Goal: Contribute content: Contribute content

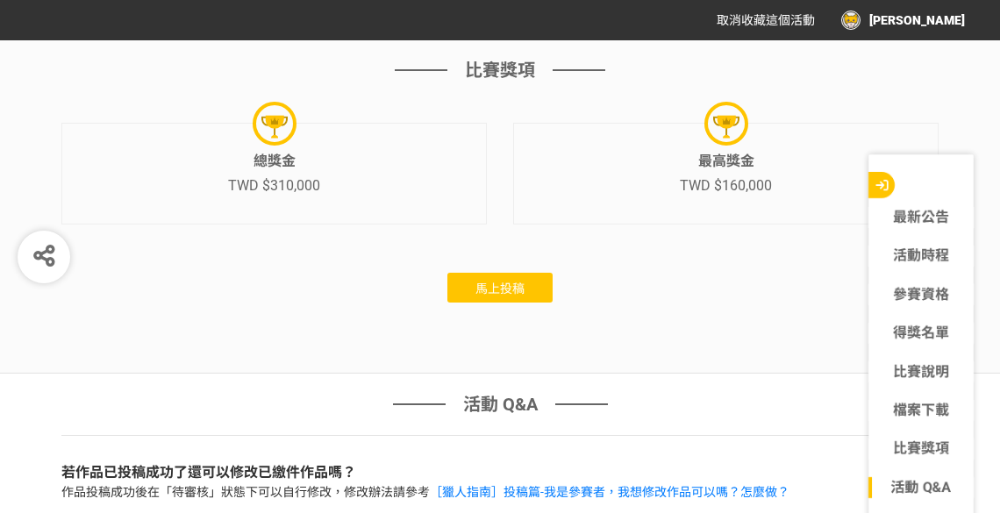
scroll to position [5387, 0]
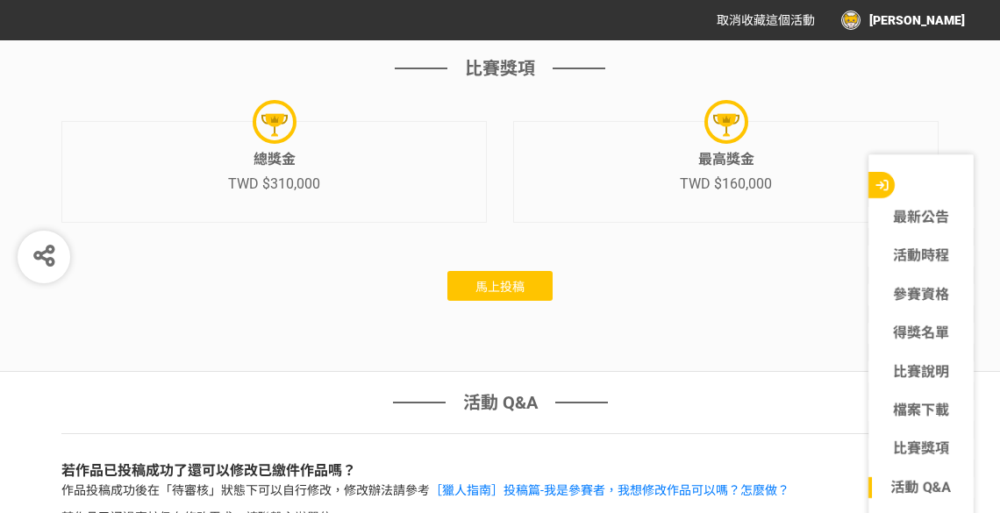
click at [510, 294] on span "馬上投稿" at bounding box center [500, 287] width 49 height 14
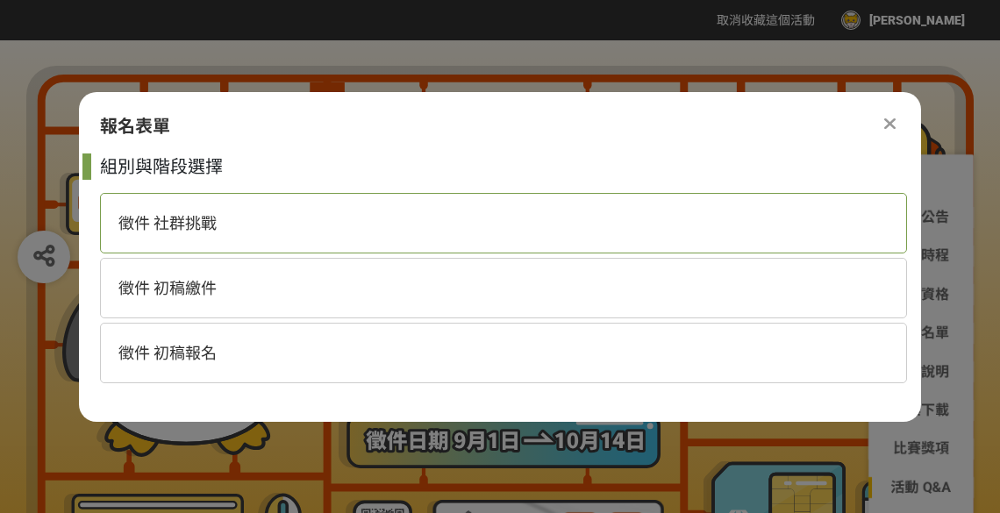
click at [191, 226] on span "徵件 社群挑戰" at bounding box center [167, 223] width 98 height 18
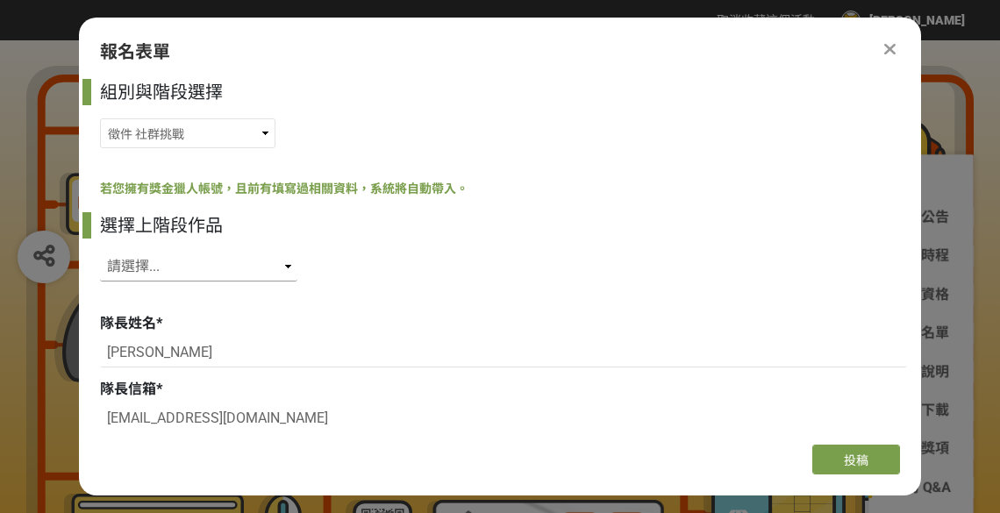
click at [228, 274] on select "請選擇... SID: 350349, 標題: (未知標題)" at bounding box center [198, 267] width 197 height 30
click at [185, 128] on select "徵件 社群挑戰 徵件 初稿繳件 徵件 初稿報名" at bounding box center [188, 133] width 176 height 30
click at [197, 132] on select "徵件 社群挑戰 徵件 初稿繳件 徵件 初稿報名" at bounding box center [188, 133] width 176 height 30
click at [100, 148] on select "徵件 社群挑戰 徵件 初稿繳件 徵件 初稿報名" at bounding box center [188, 133] width 176 height 30
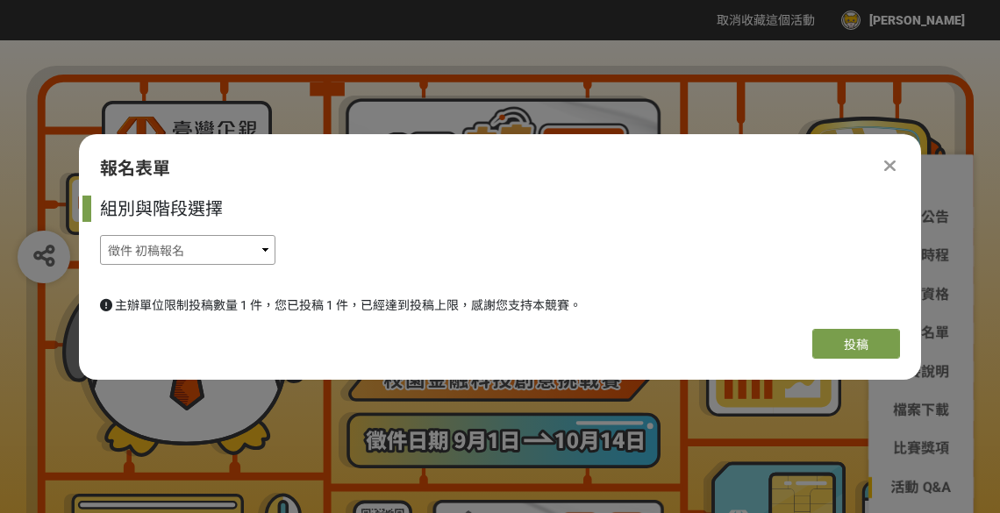
click at [237, 246] on select "徵件 社群挑戰 徵件 初稿繳件 徵件 初稿報名" at bounding box center [188, 250] width 176 height 30
select select "185368:185627"
click at [100, 235] on select "徵件 社群挑戰 徵件 初稿繳件 徵件 初稿報名" at bounding box center [188, 250] width 176 height 30
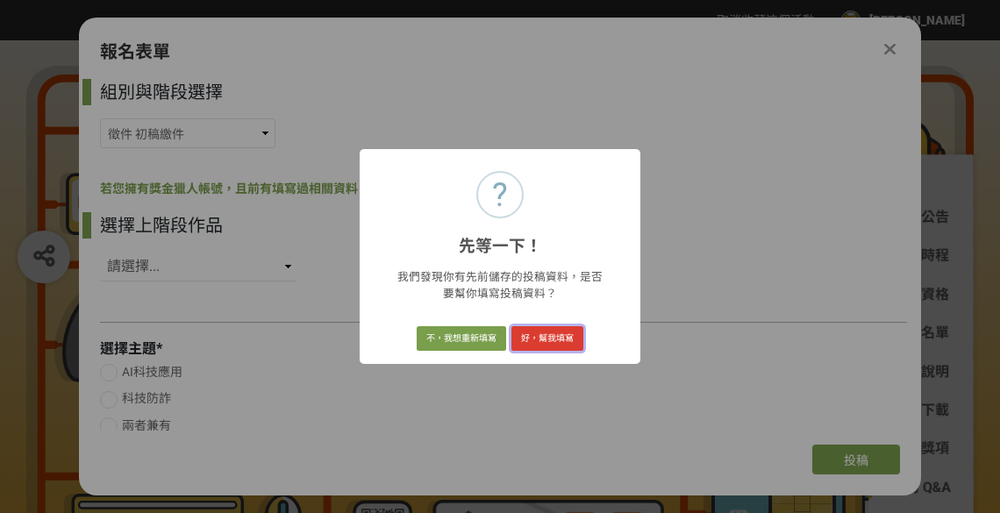
click at [557, 333] on button "好，幫我填寫" at bounding box center [548, 338] width 72 height 25
select select "350349"
radio input "true"
select select "跨平台數位通路"
select select "異業合作"
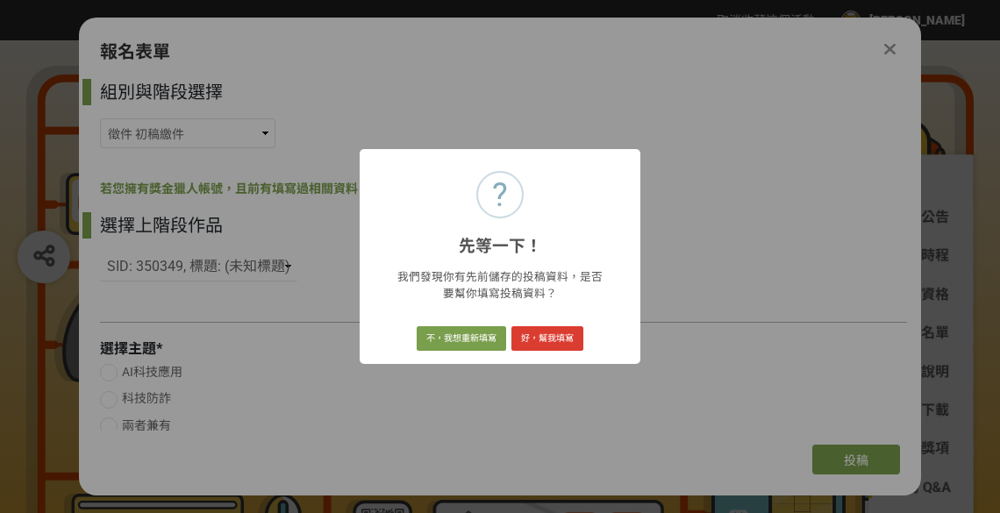
select select "數據整合"
select select "行銷"
select select "電子支付"
type input "《AI SmartConnect – 跨界智慧共榮平台》由團隊「嘻嘻小平頭」構想，以AI為核心，串聯臺企銀App與多元異業商家，打造全台首創「AI＋隱私保護型…"
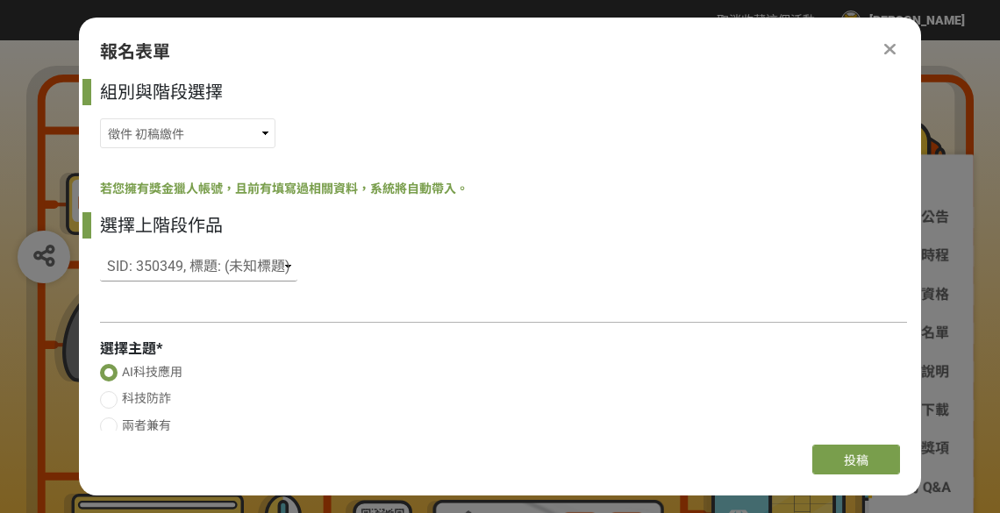
click at [264, 269] on select "請選擇... SID: 350349, 標題: (未知標題)" at bounding box center [198, 267] width 197 height 30
select select
click at [100, 252] on select "請選擇... SID: 350349, 標題: (未知標題)" at bounding box center [198, 267] width 197 height 30
click at [299, 306] on div "組別與階段選擇 徵件 社群挑戰 徵件 初稿繳件 徵件 初稿報名 若您擁有獎金獵人帳號，且前有填寫過相關資料，系統將自動帶入。 選擇上階段作品 請選擇... S…" at bounding box center [500, 255] width 842 height 352
click at [295, 319] on div at bounding box center [503, 322] width 807 height 18
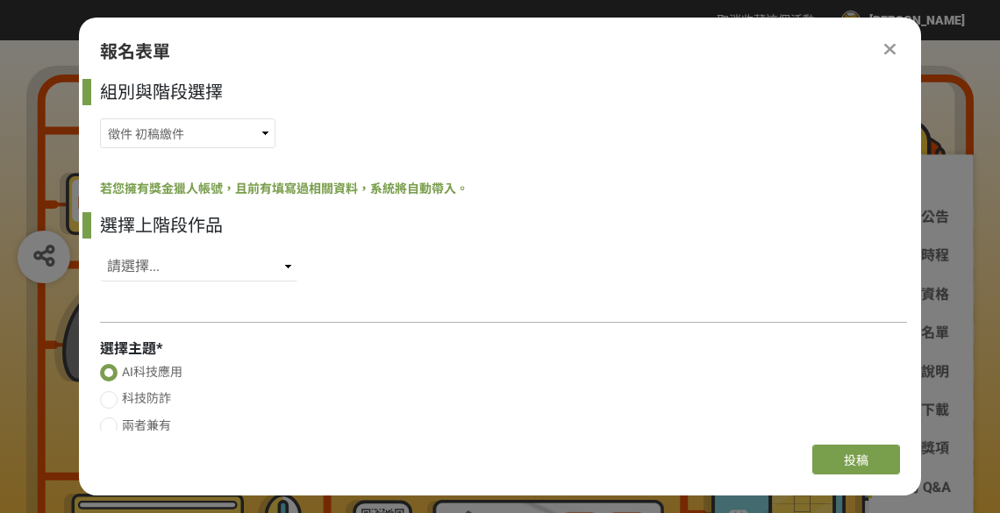
click at [295, 319] on div at bounding box center [503, 322] width 807 height 18
click at [277, 329] on div at bounding box center [503, 322] width 807 height 18
click at [275, 329] on div at bounding box center [503, 322] width 807 height 18
click at [262, 323] on div at bounding box center [503, 322] width 807 height 18
click at [249, 323] on div at bounding box center [503, 322] width 807 height 18
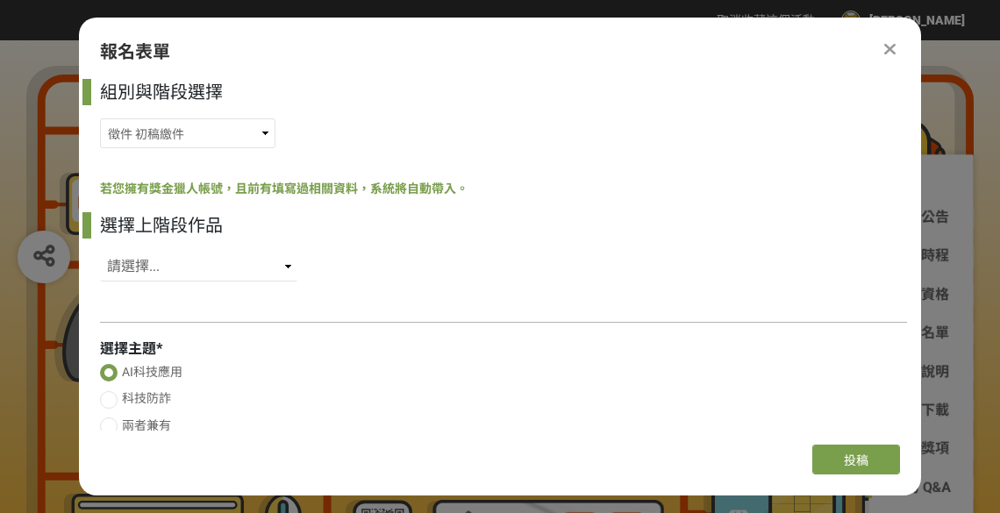
click at [239, 326] on div at bounding box center [503, 322] width 807 height 18
click at [219, 321] on div at bounding box center [503, 322] width 807 height 18
click at [224, 312] on div "組別與階段選擇 徵件 社群挑戰 徵件 初稿繳件 徵件 初稿報名 若您擁有獎金獵人帳號，且前有填寫過相關資料，系統將自動帶入。 選擇上階段作品 請選擇... S…" at bounding box center [500, 255] width 842 height 352
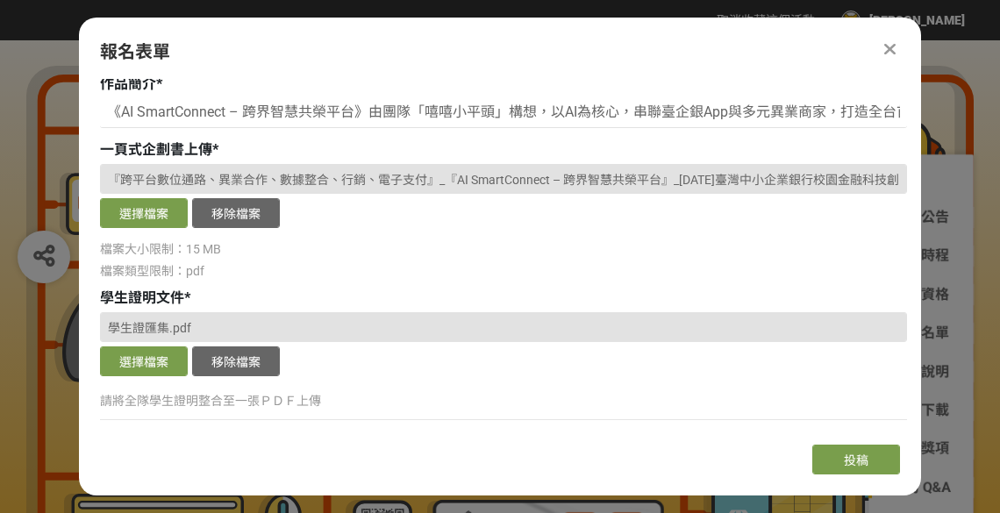
scroll to position [1258, 0]
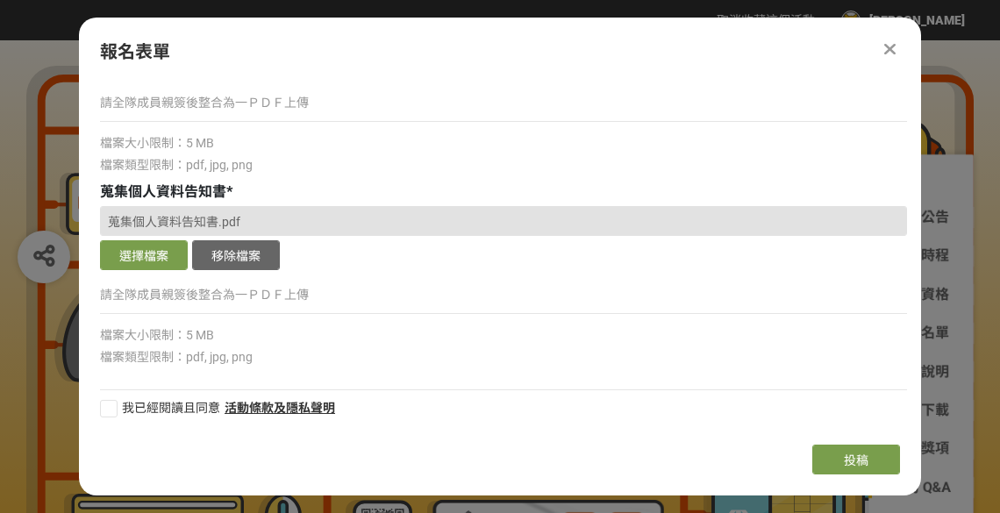
click at [235, 393] on div "我已經閱讀且同意 活動條款及隱私聲明" at bounding box center [503, 401] width 807 height 41
click at [96, 402] on div "組別與階段選擇 徵件 社群挑戰 徵件 初稿繳件 徵件 初稿報名 若您擁有獎金獵人帳號，且前有填寫過相關資料，系統將自動帶入。 選擇上階段作品 請選擇... S…" at bounding box center [500, 255] width 842 height 352
click at [117, 401] on div at bounding box center [109, 409] width 18 height 18
checkbox input "true"
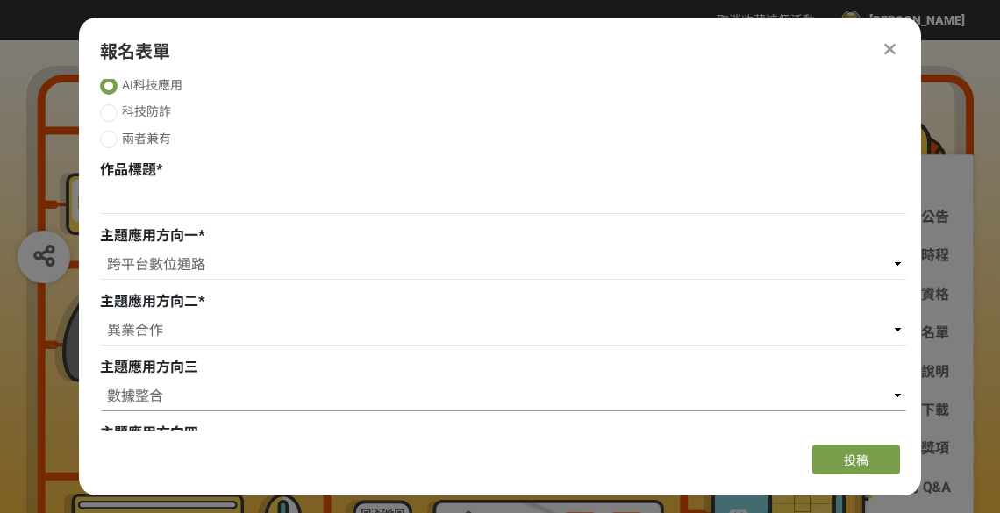
scroll to position [0, 0]
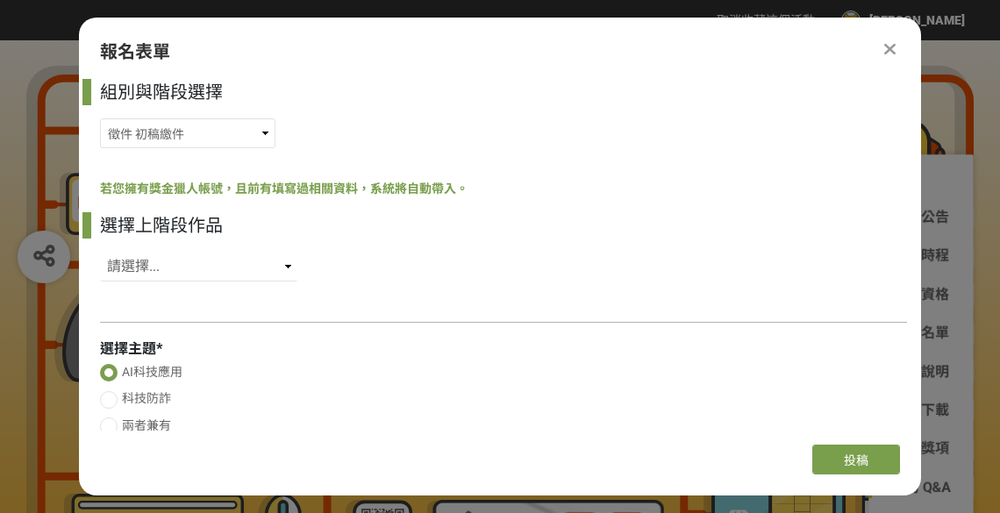
click at [245, 284] on div "選擇上階段作品 請選擇... SID: 350349, 標題: (未知標題)" at bounding box center [503, 251] width 807 height 78
click at [241, 284] on div "選擇上階段作品 請選擇... SID: 350349, 標題: (未知標題)" at bounding box center [503, 251] width 807 height 78
select select "350349"
click at [100, 252] on select "請選擇... SID: 350349, 標題: (未知標題)" at bounding box center [198, 267] width 197 height 30
click at [259, 272] on select "請選擇... SID: 350349, 標題: (未知標題)" at bounding box center [198, 267] width 197 height 30
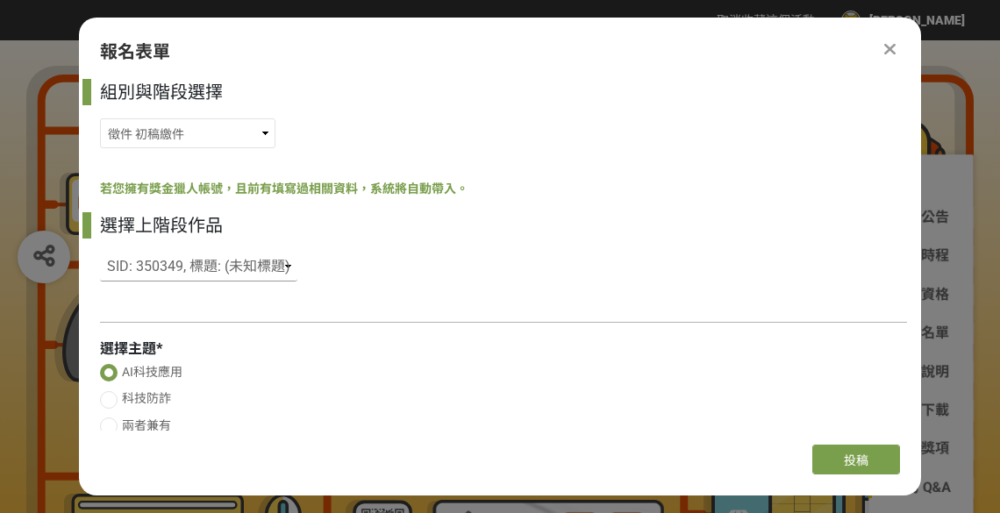
click at [259, 274] on select "請選擇... SID: 350349, 標題: (未知標題)" at bounding box center [198, 267] width 197 height 30
click at [189, 137] on select "徵件 社群挑戰 徵件 初稿繳件 徵件 初稿報名" at bounding box center [188, 133] width 176 height 30
select select "185368:185632"
click at [100, 118] on select "徵件 社群挑戰 徵件 初稿繳件 徵件 初稿報名" at bounding box center [188, 133] width 176 height 30
select select
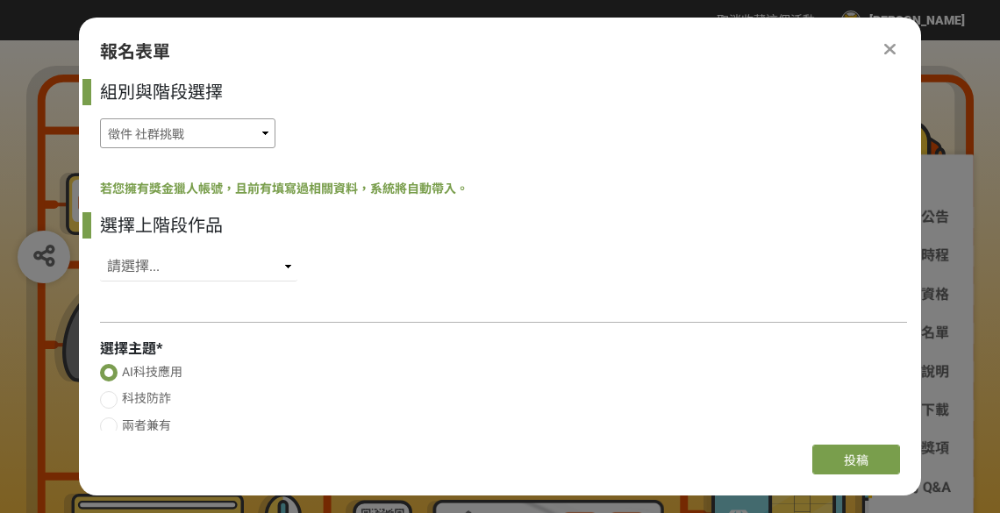
select select "獎金獵人網站"
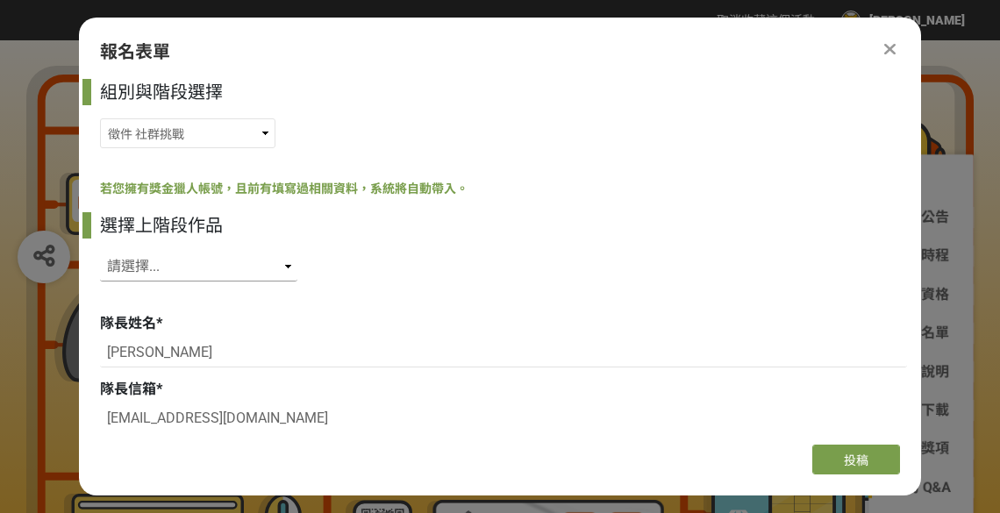
click at [229, 265] on select "請選擇... SID: 350349, 標題: (未知標題)" at bounding box center [198, 267] width 197 height 30
select select "350349"
click at [100, 252] on select "請選擇... SID: 350349, 標題: (未知標題)" at bounding box center [198, 267] width 197 height 30
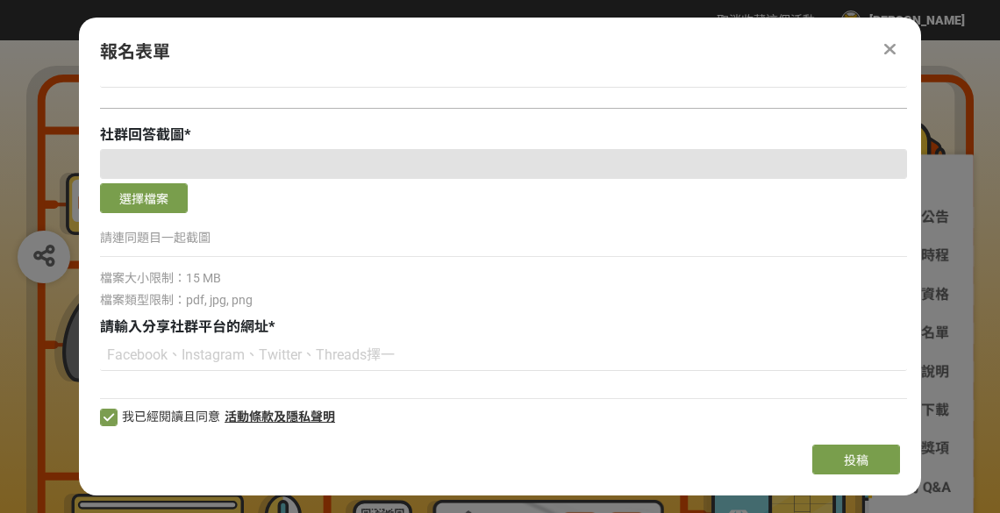
scroll to position [1994, 0]
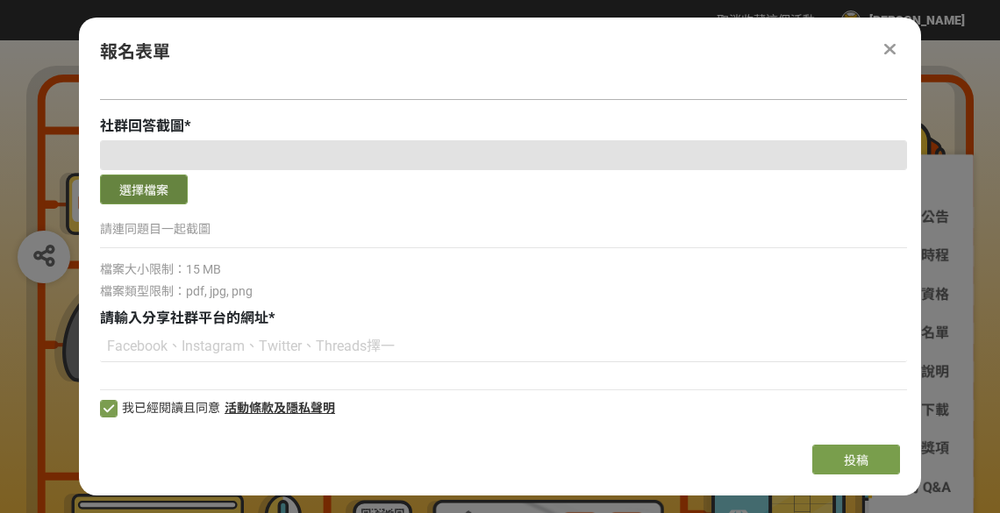
click at [181, 193] on button "選擇檔案" at bounding box center [144, 190] width 88 height 30
click at [887, 43] on icon at bounding box center [890, 49] width 11 height 18
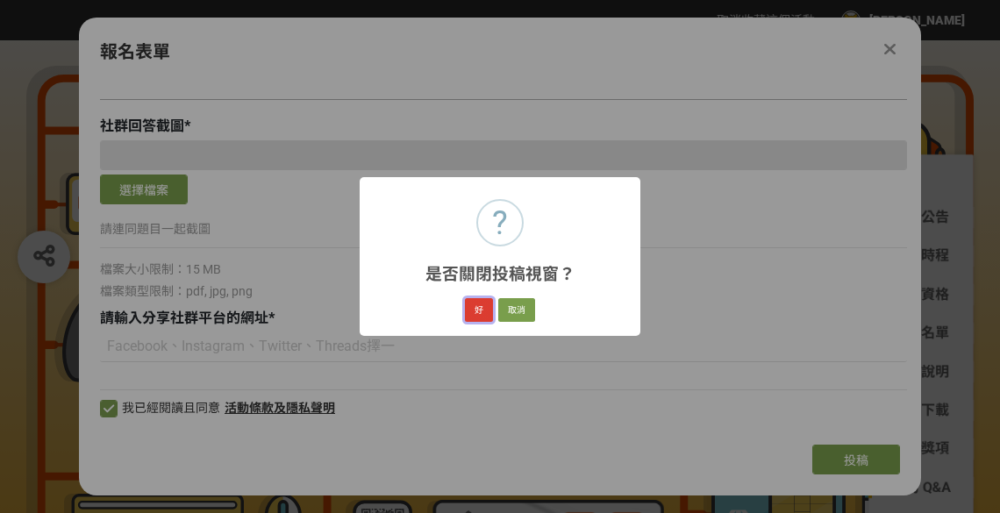
click at [489, 307] on button "好" at bounding box center [479, 310] width 28 height 25
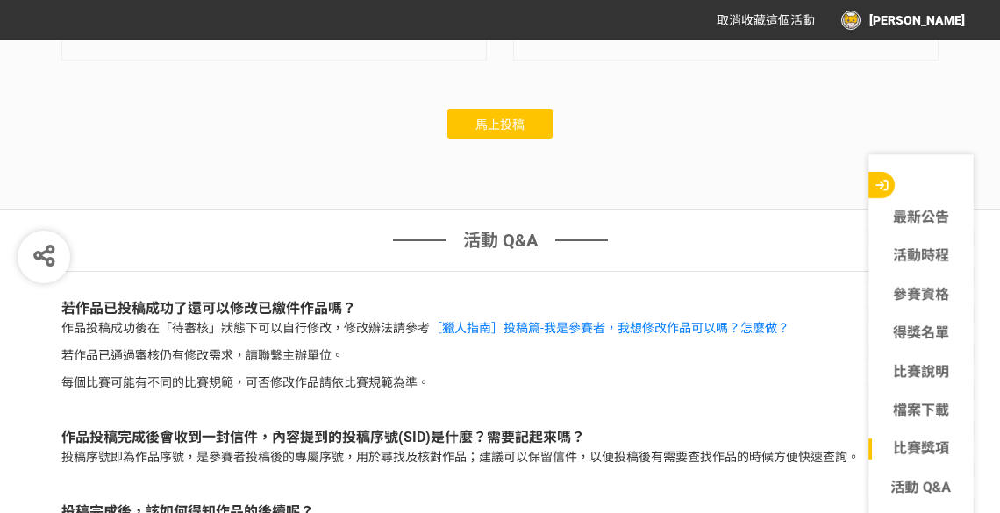
scroll to position [5553, 0]
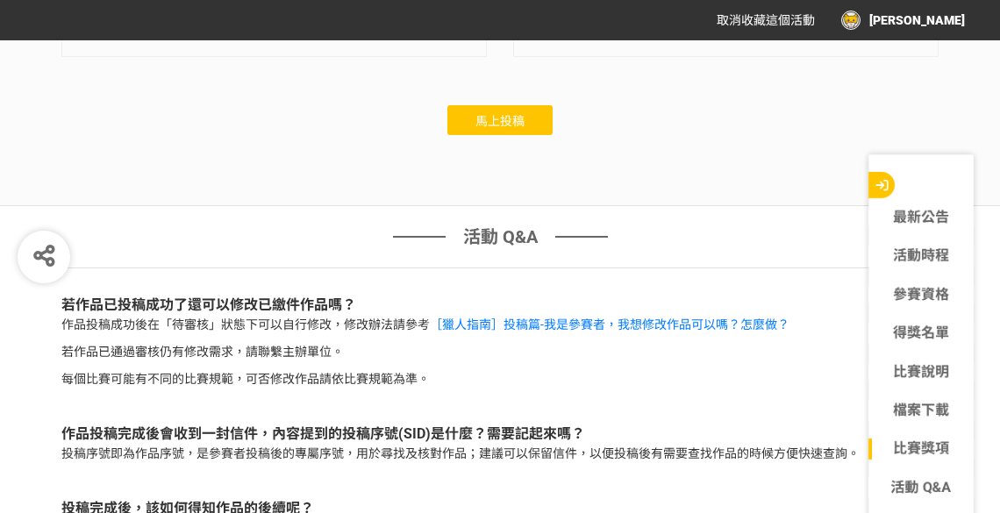
click at [498, 128] on span "馬上投稿" at bounding box center [500, 121] width 49 height 14
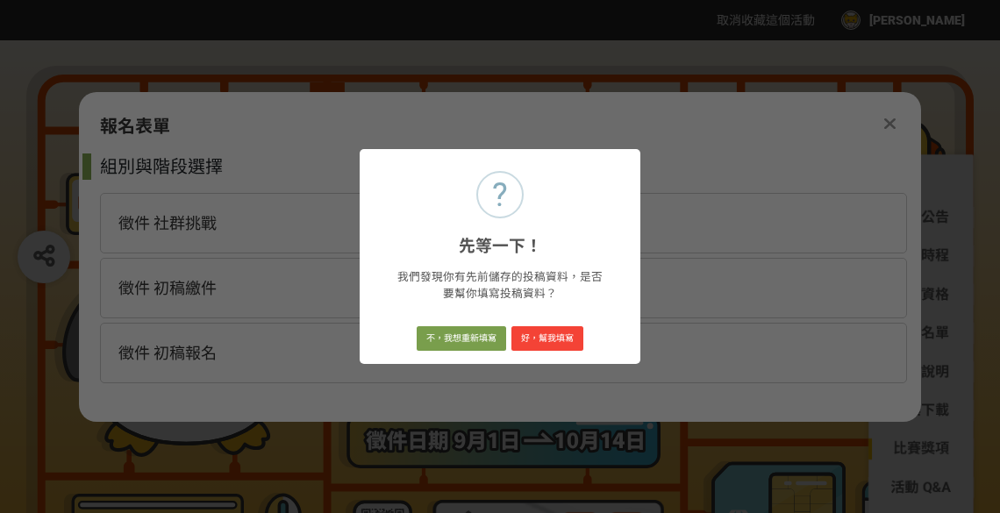
scroll to position [0, 0]
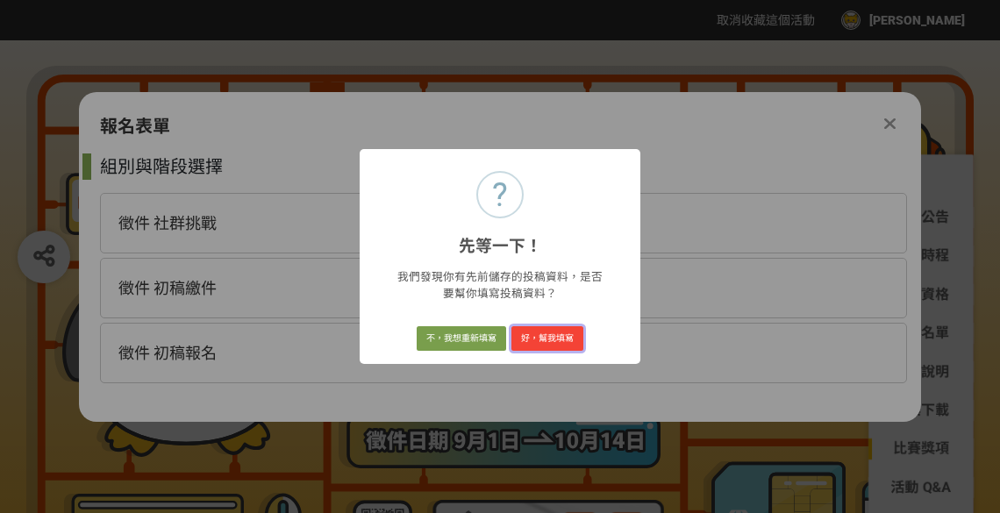
drag, startPoint x: 534, startPoint y: 332, endPoint x: 503, endPoint y: 358, distance: 41.1
click at [503, 358] on div "? 先等一下！ × 我們發現你有先前儲存的投稿資料，是否要幫你填寫投稿資料？ 不，我想重新填寫 好，幫我填寫" at bounding box center [500, 257] width 281 height 216
click at [527, 340] on button "好，幫我填寫" at bounding box center [548, 338] width 72 height 25
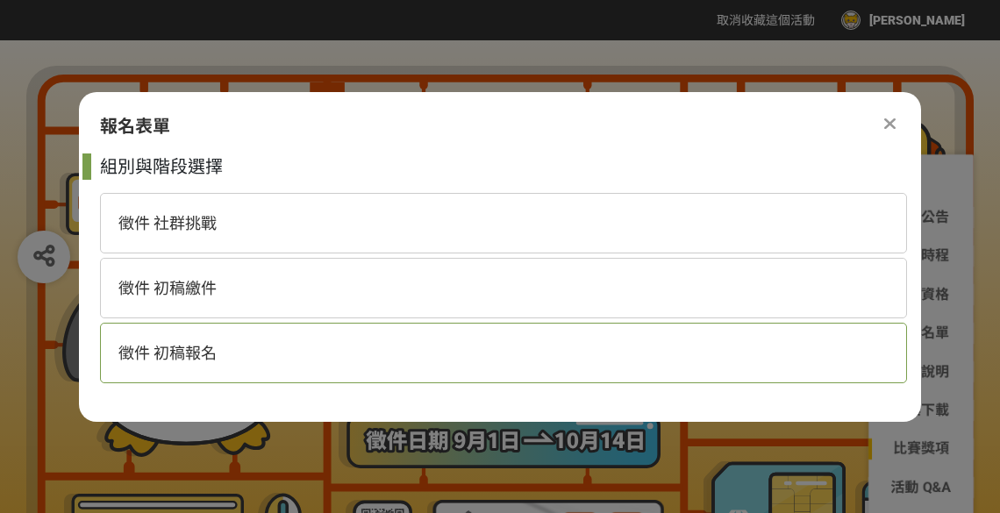
click at [253, 342] on div "徵件 初稿報名" at bounding box center [503, 353] width 807 height 61
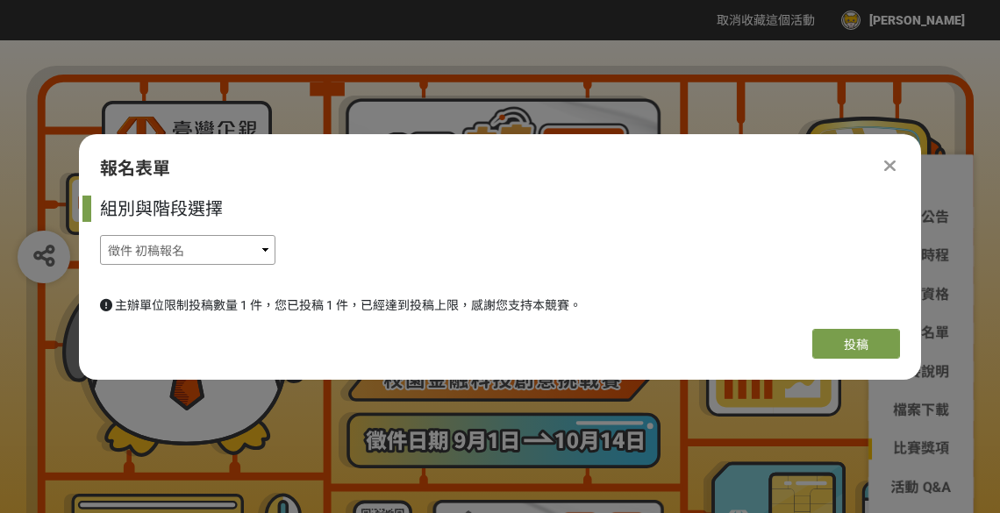
click at [233, 251] on select "徵件 社群挑戰 徵件 初稿繳件 徵件 初稿報名" at bounding box center [188, 250] width 176 height 30
click at [446, 299] on span "主辦單位限制投稿數量 1 件，您已投稿 1 件，已經達到投稿上限，感謝您支持本競賽。" at bounding box center [348, 305] width 467 height 14
click at [255, 242] on select "徵件 社群挑戰 徵件 初稿繳件 徵件 初稿報名" at bounding box center [188, 250] width 176 height 30
drag, startPoint x: 397, startPoint y: 269, endPoint x: 422, endPoint y: 269, distance: 25.5
click at [398, 269] on div "組別與階段選擇 徵件 社群挑戰 徵件 初稿繳件 徵件 初稿報名" at bounding box center [503, 235] width 807 height 78
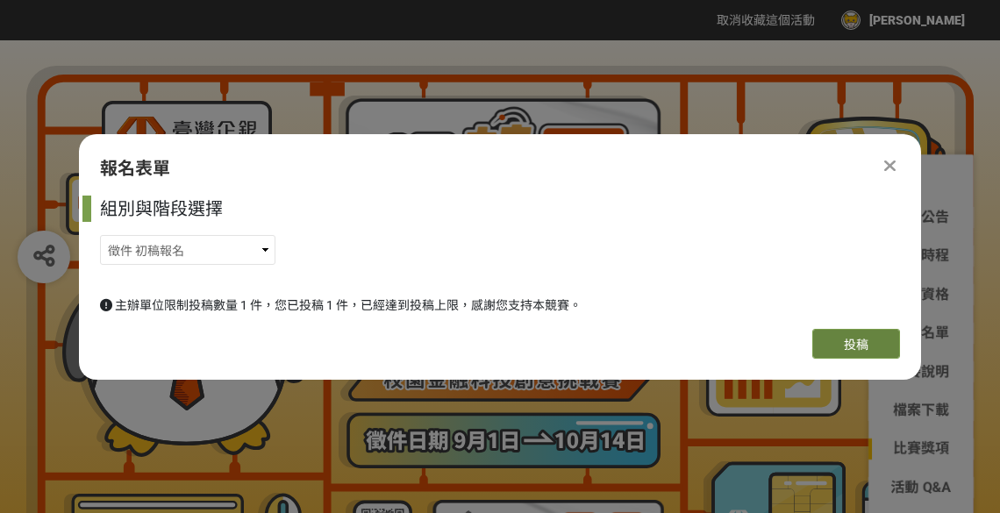
click at [882, 348] on button "投稿" at bounding box center [857, 344] width 88 height 30
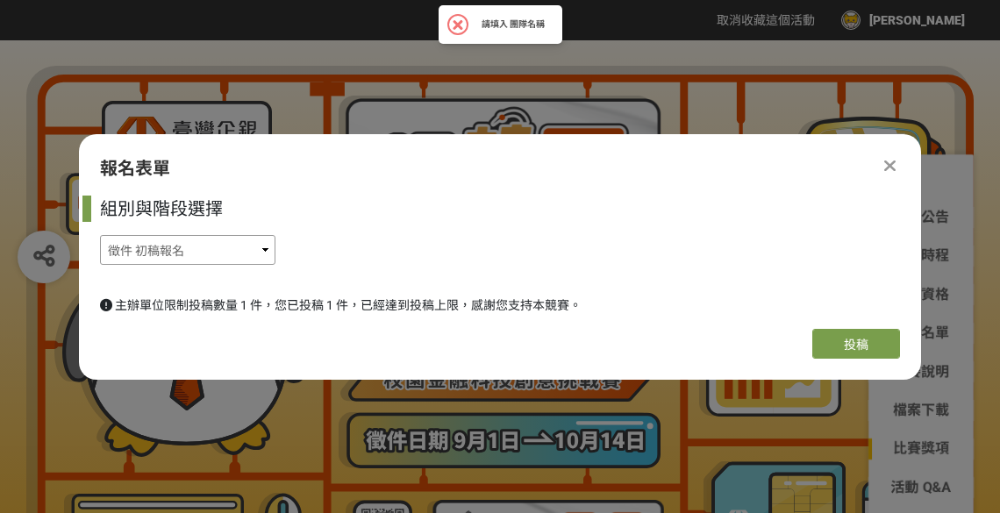
click at [226, 247] on select "徵件 社群挑戰 徵件 初稿繳件 徵件 初稿報名" at bounding box center [188, 250] width 176 height 30
select select "185368:185632"
click at [100, 235] on select "徵件 社群挑戰 徵件 初稿繳件 徵件 初稿報名" at bounding box center [188, 250] width 176 height 30
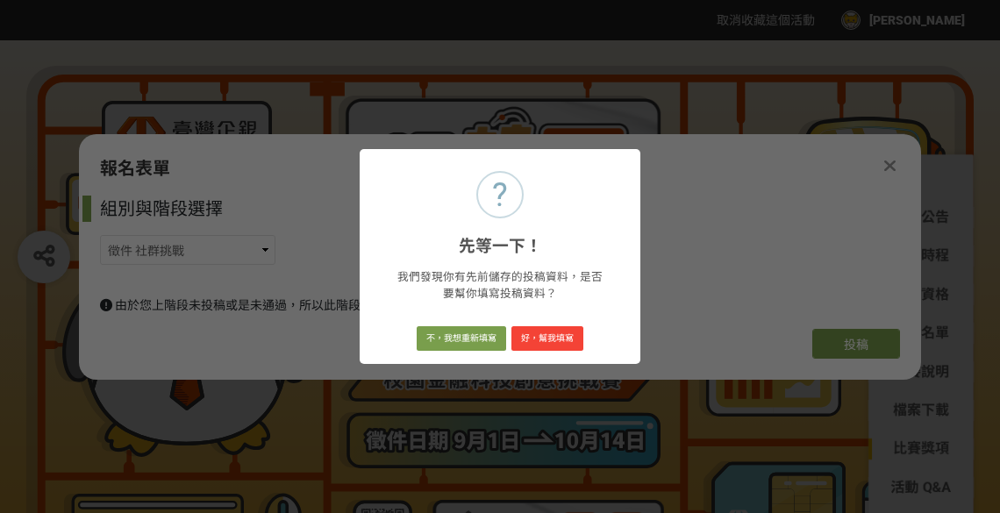
select select "獎金獵人網站"
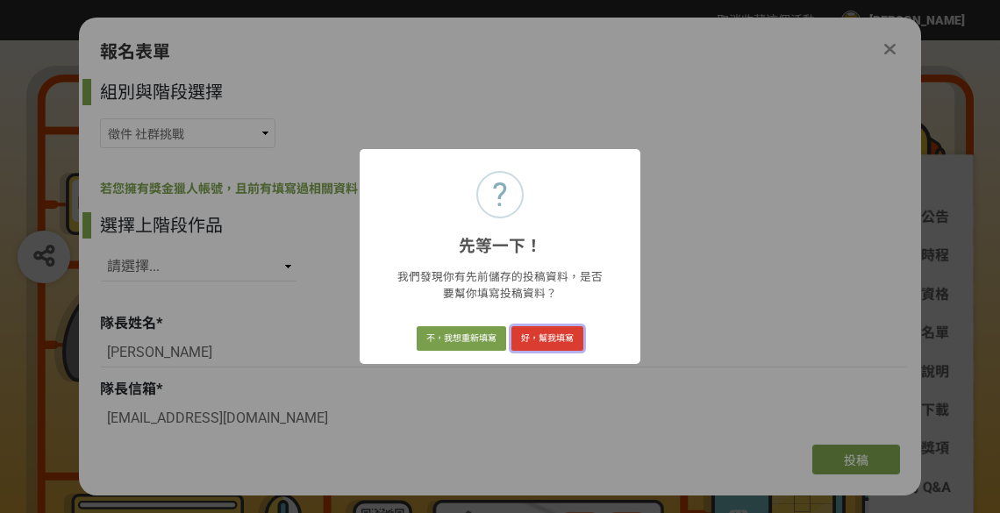
click at [577, 341] on button "好，幫我填寫" at bounding box center [548, 338] width 72 height 25
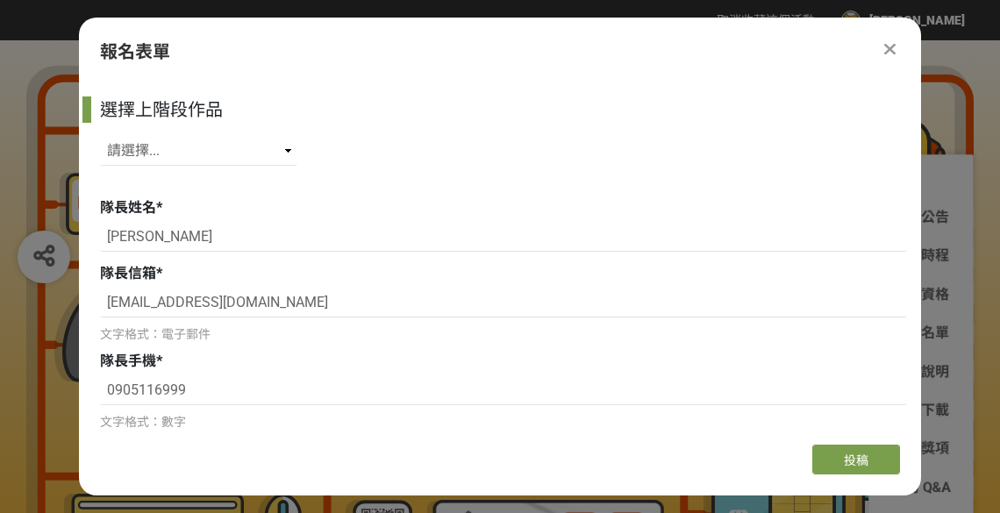
scroll to position [116, 0]
click at [261, 133] on div "選擇上階段作品 請選擇... SID: 350349, 標題: (未知標題)" at bounding box center [503, 136] width 807 height 78
drag, startPoint x: 261, startPoint y: 141, endPoint x: 261, endPoint y: 161, distance: 20.2
click at [261, 141] on select "請選擇... SID: 350349, 標題: (未知標題)" at bounding box center [198, 151] width 197 height 30
select select "350349"
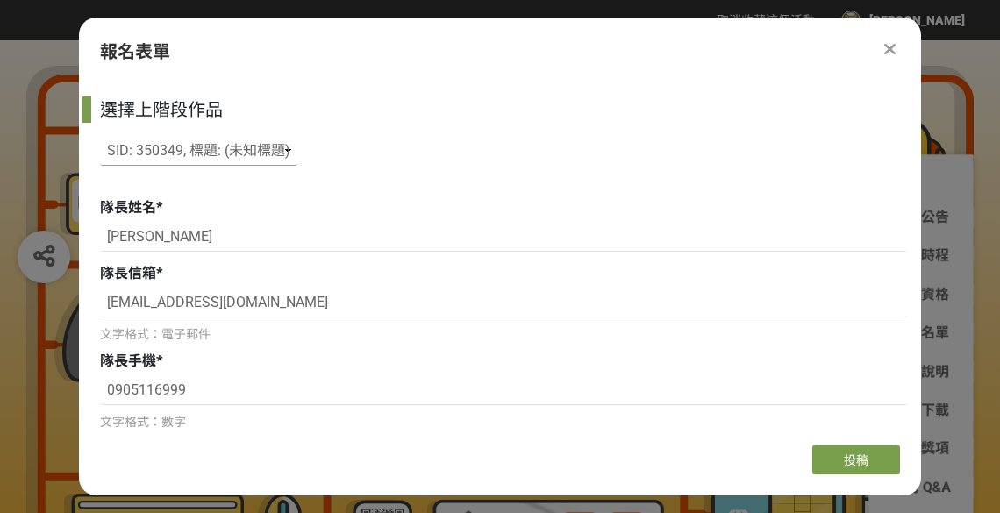
click at [100, 136] on select "請選擇... SID: 350349, 標題: (未知標題)" at bounding box center [198, 151] width 197 height 30
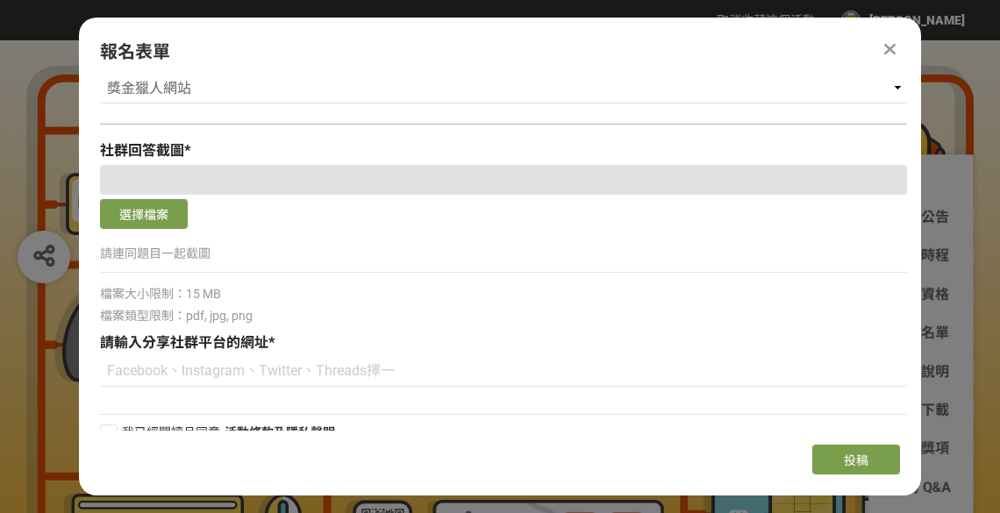
scroll to position [1994, 0]
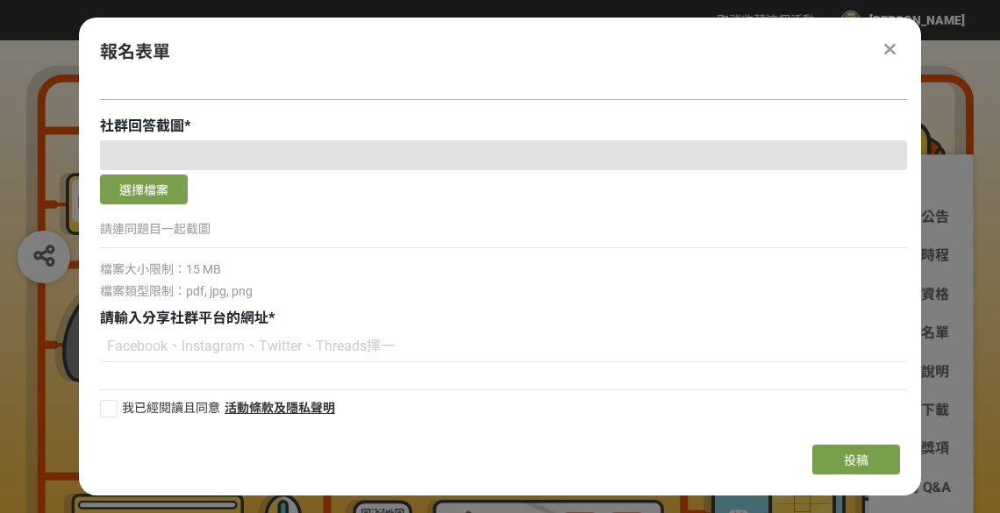
click at [219, 154] on div at bounding box center [503, 155] width 807 height 30
click at [179, 191] on button "選擇檔案" at bounding box center [144, 190] width 88 height 30
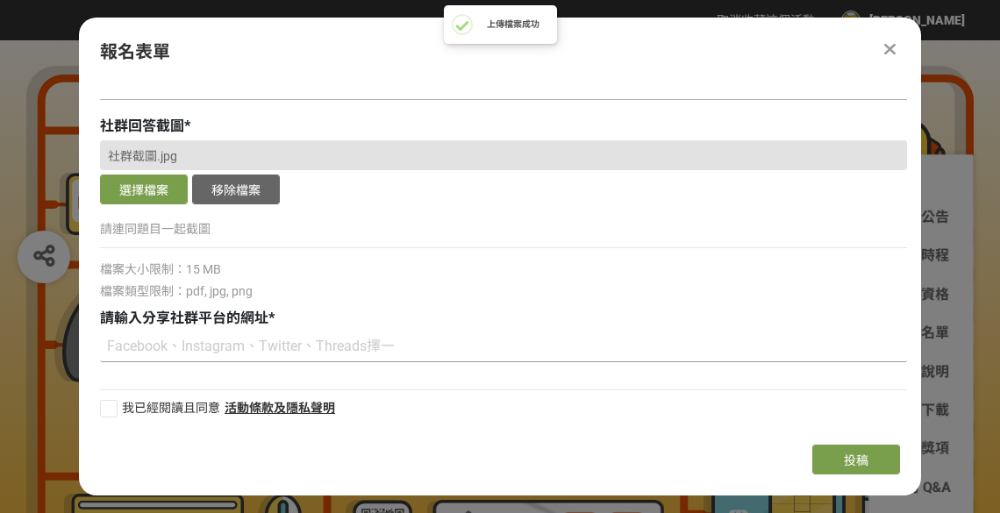
click at [221, 348] on input at bounding box center [503, 348] width 807 height 30
type input "IG"
click at [115, 409] on div at bounding box center [109, 409] width 18 height 18
checkbox input "true"
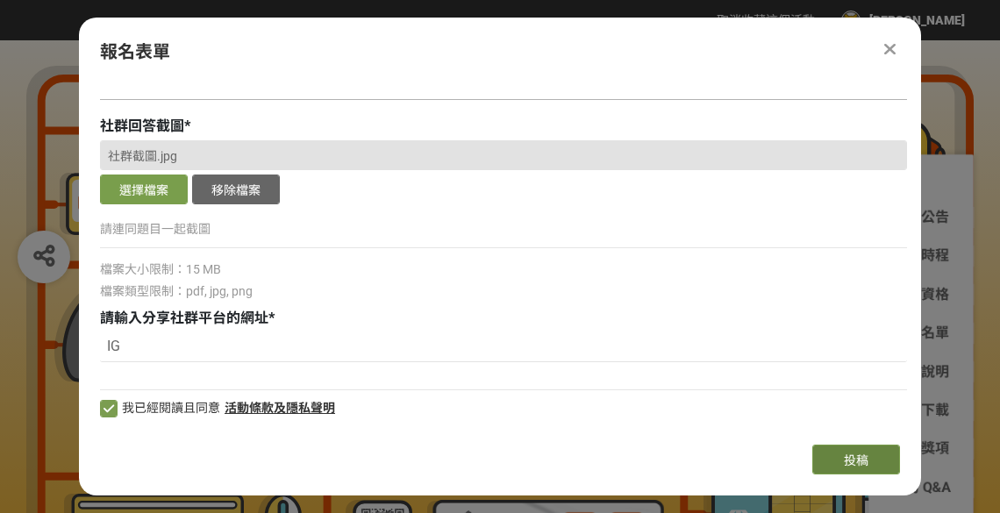
click at [821, 453] on button "投稿" at bounding box center [857, 460] width 88 height 30
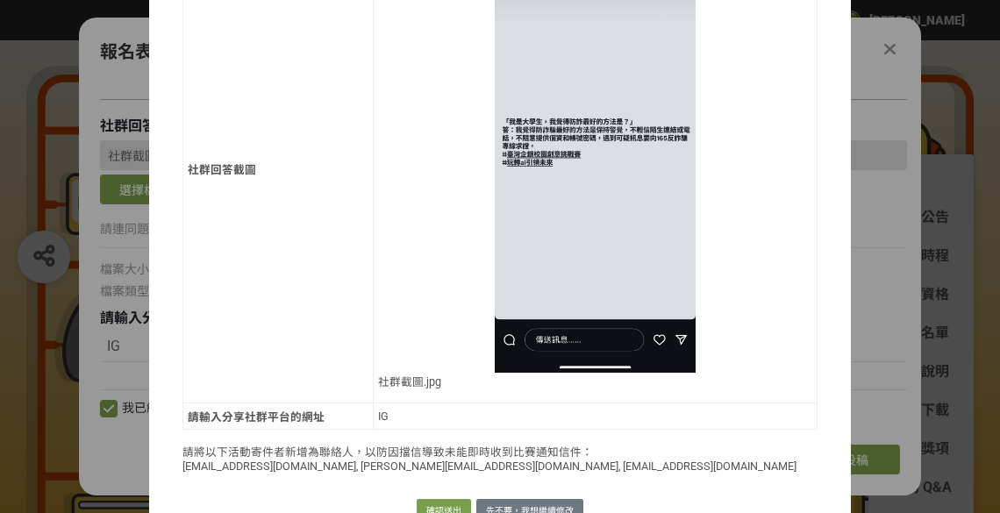
scroll to position [909, 0]
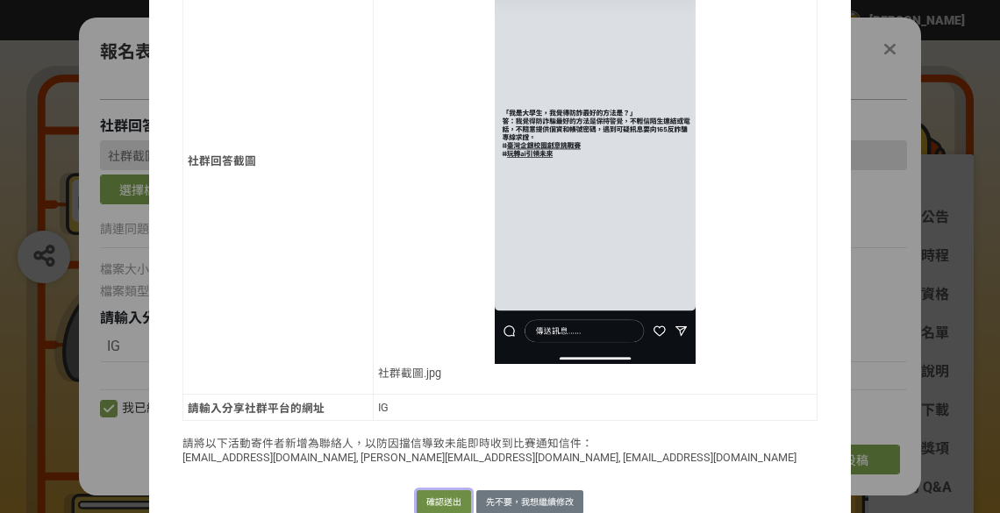
click at [447, 491] on button "確認送出" at bounding box center [444, 503] width 54 height 25
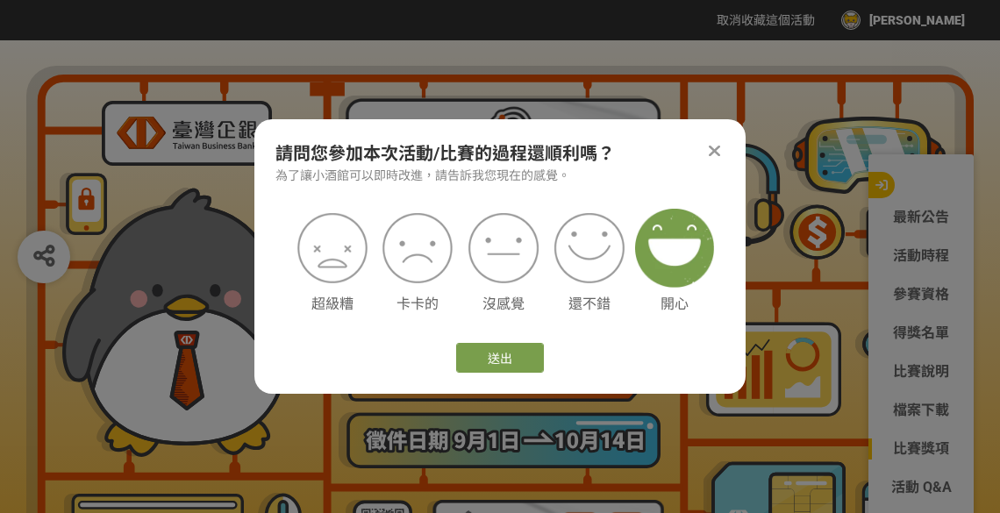
click at [654, 264] on img at bounding box center [674, 248] width 79 height 79
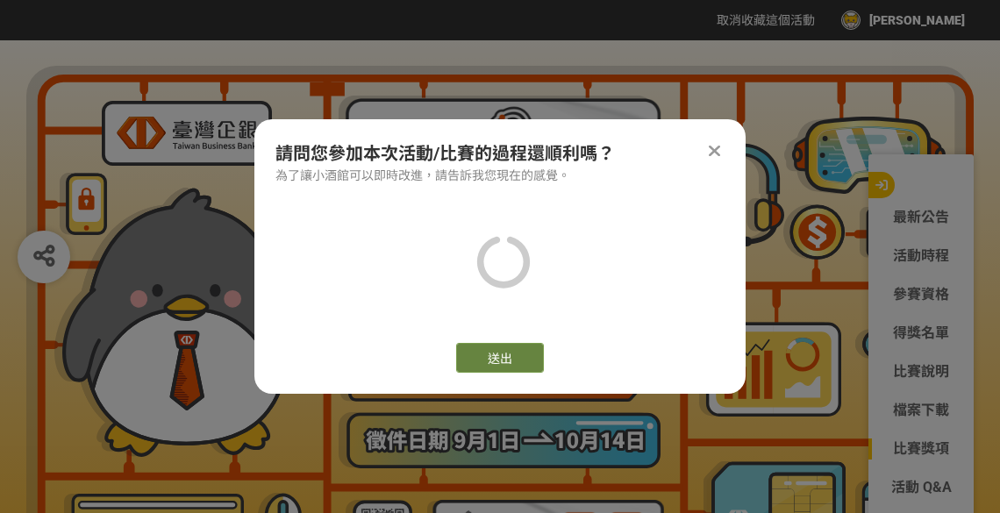
click at [509, 365] on button "送出" at bounding box center [500, 358] width 88 height 30
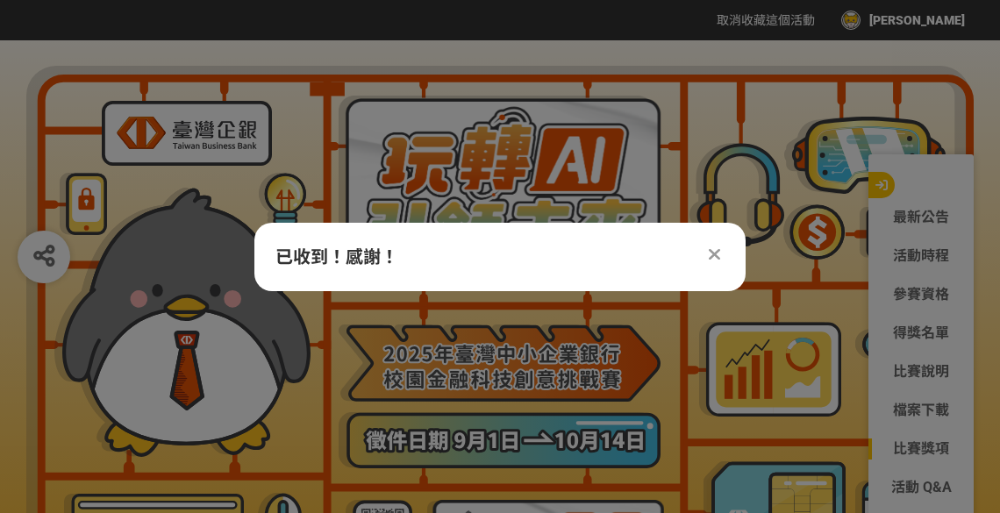
click at [710, 247] on icon at bounding box center [714, 255] width 11 height 18
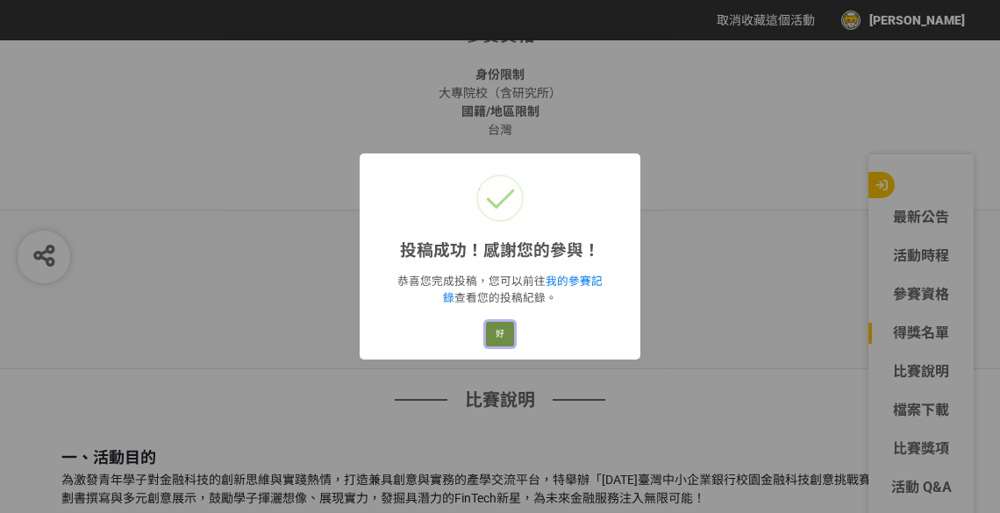
click at [498, 325] on button "好" at bounding box center [500, 334] width 28 height 25
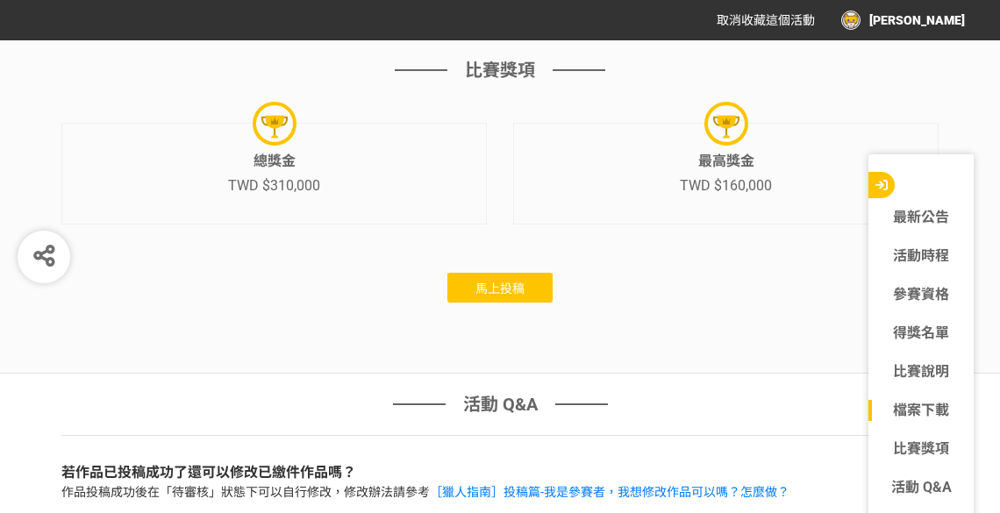
scroll to position [5383, 0]
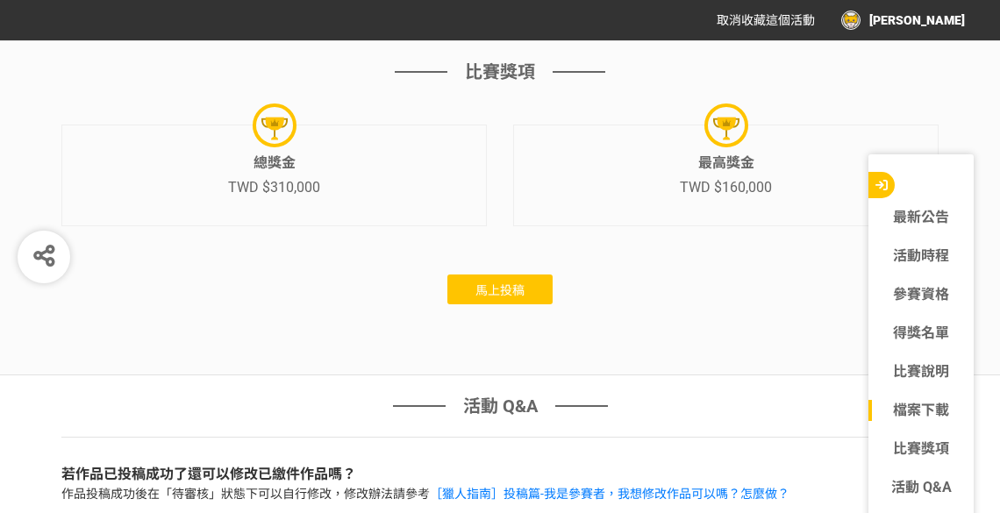
click at [491, 292] on button "馬上投稿" at bounding box center [500, 290] width 105 height 30
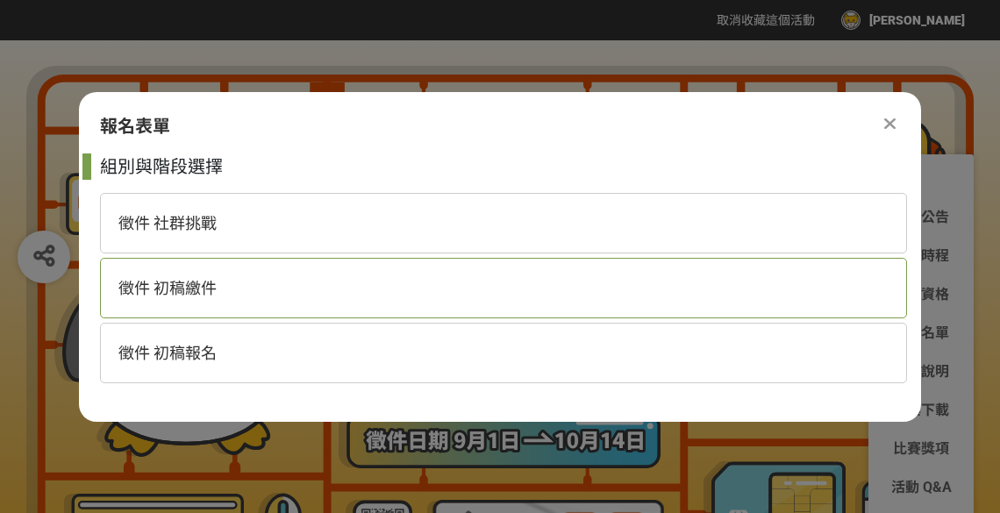
click at [198, 298] on div "徵件 初稿繳件" at bounding box center [503, 288] width 807 height 61
select select "185368:185627"
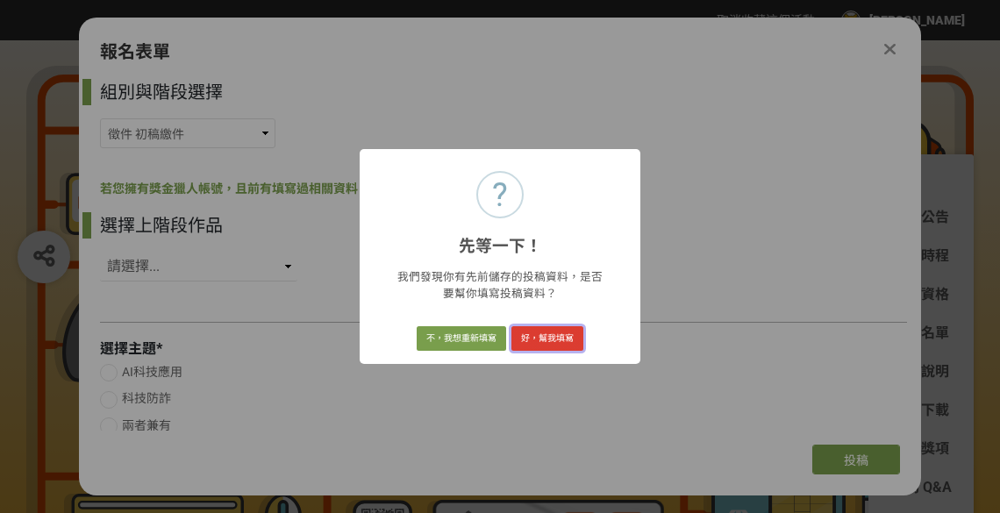
click at [530, 339] on button "好，幫我填寫" at bounding box center [548, 338] width 72 height 25
select select "350349"
radio input "true"
select select "跨平台數位通路"
select select "異業合作"
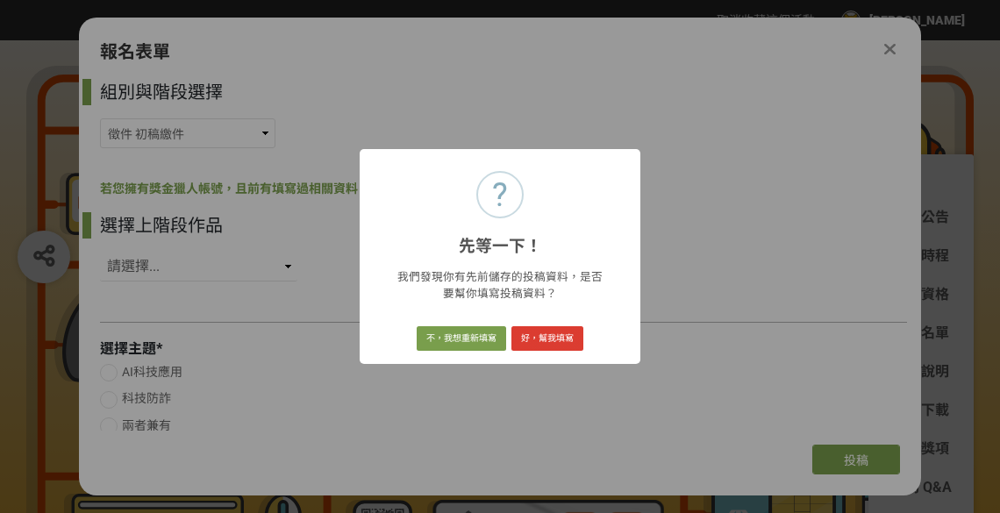
select select "數據整合"
select select "行銷"
select select "電子支付"
type input "《AI SmartConnect – 跨界智慧共榮平台》由團隊「嘻嘻小平頭」構想，以AI為核心，串聯臺企銀App與多元異業商家，打造全台首創「AI＋隱私保護型…"
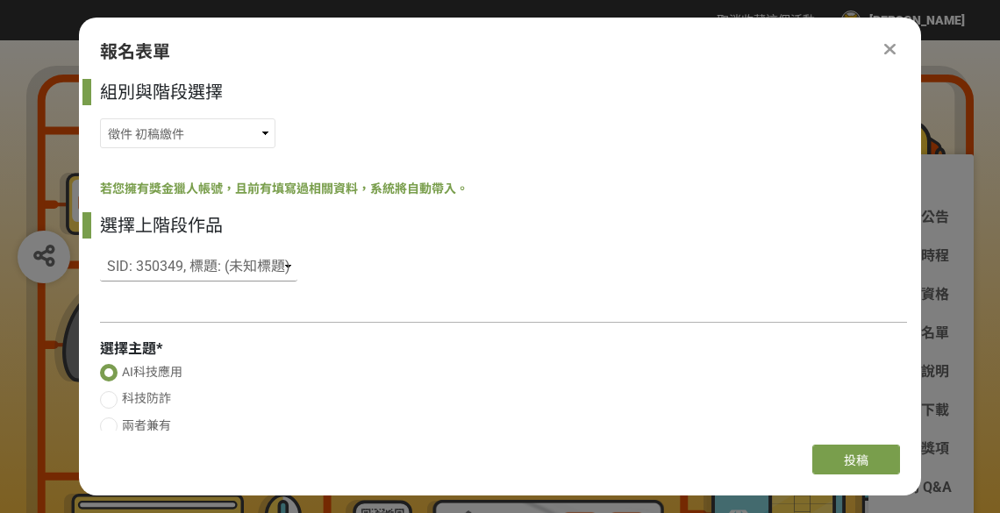
click at [225, 269] on select "請選擇... SID: 350349, 標題: (未知標題)" at bounding box center [198, 267] width 197 height 30
click at [229, 320] on div at bounding box center [503, 322] width 807 height 18
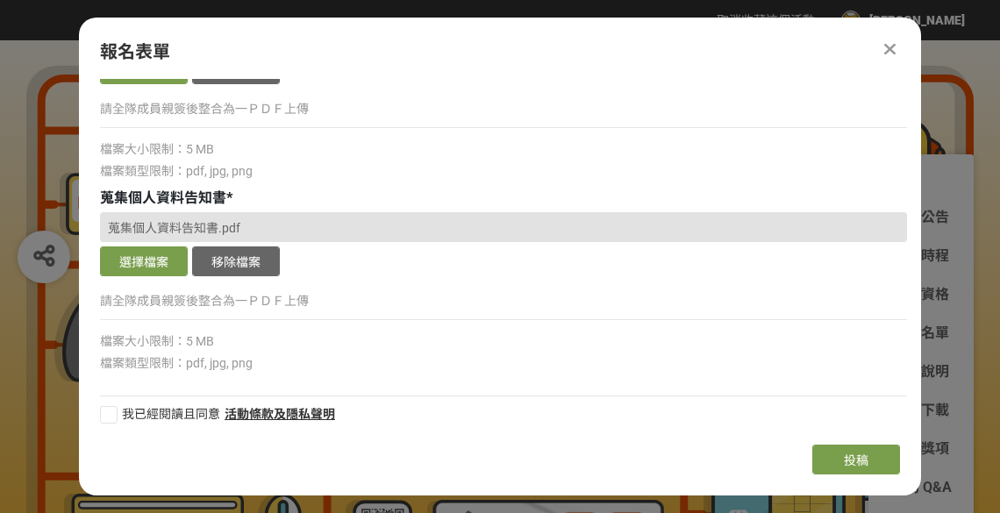
scroll to position [1258, 0]
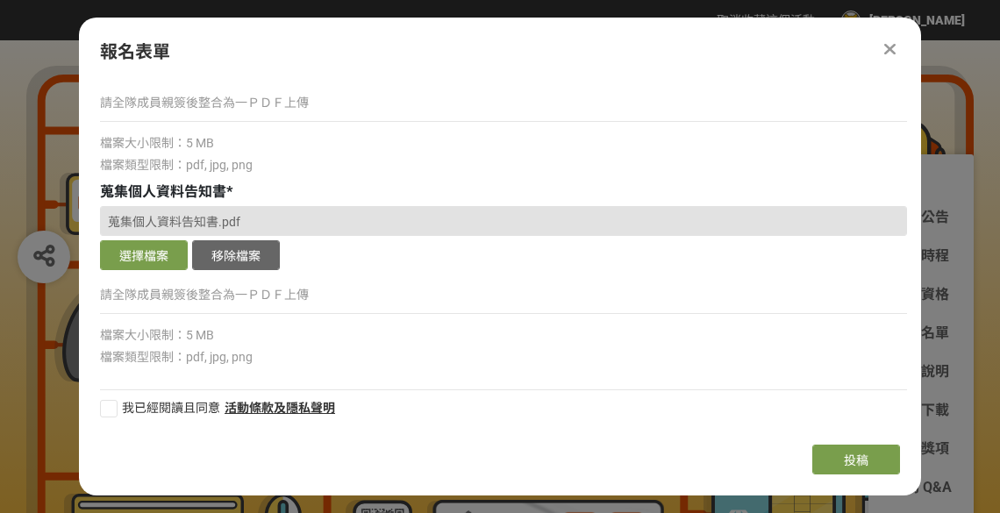
click at [111, 405] on div at bounding box center [109, 409] width 18 height 18
checkbox input "true"
click at [282, 316] on div "請全隊成員親簽後整合為一ＰＤＦ上傳" at bounding box center [503, 303] width 807 height 40
click at [307, 301] on p "請全隊成員親簽後整合為一ＰＤＦ上傳" at bounding box center [503, 295] width 807 height 18
click at [302, 388] on div "我已經閱讀且同意 活動條款及隱私聲明" at bounding box center [503, 401] width 807 height 41
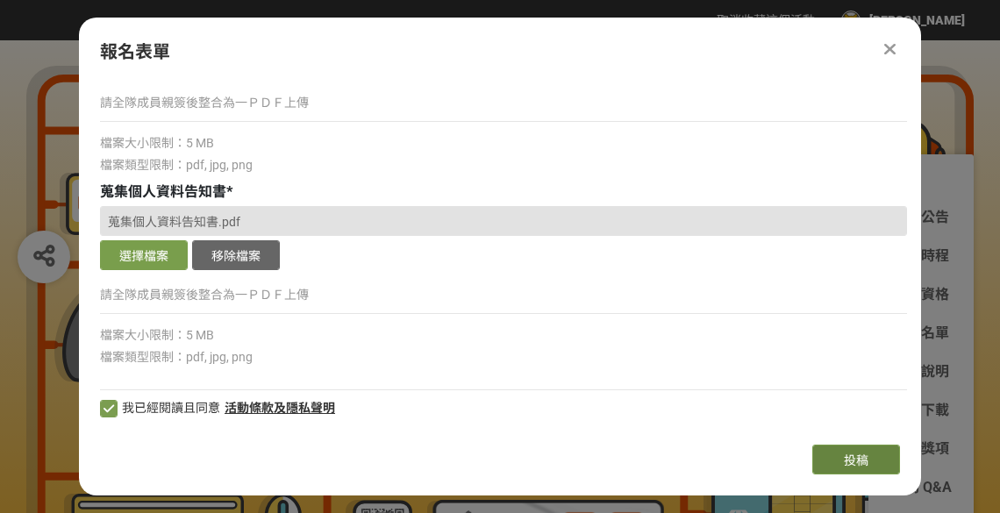
click at [838, 452] on button "投稿" at bounding box center [857, 460] width 88 height 30
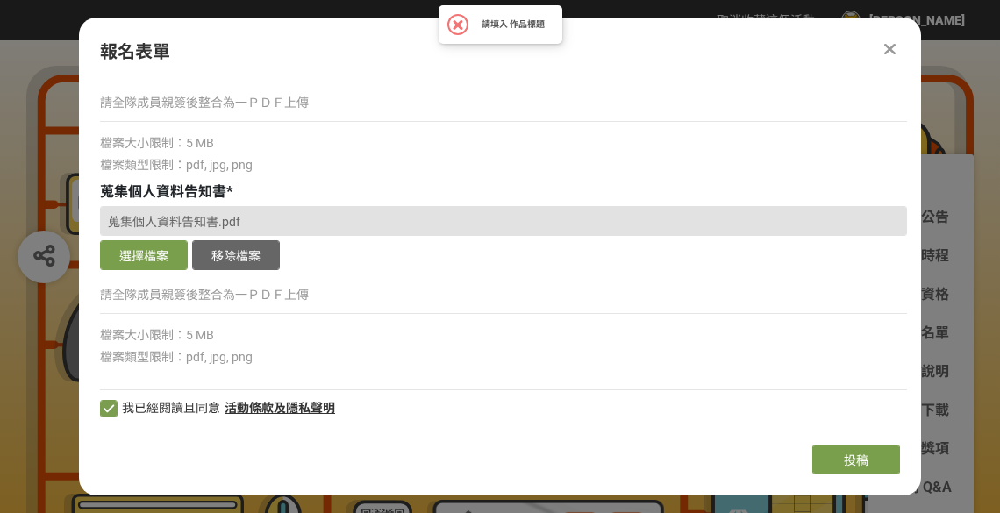
click at [828, 443] on div "報名表單 組別與階段選擇 徵件 社群挑戰 徵件 初稿繳件 徵件 初稿報名 若您擁有獎金獵人帳號，且前有填寫過相關資料，系統將自動帶入。 選擇上階段作品 請選擇…" at bounding box center [500, 257] width 842 height 478
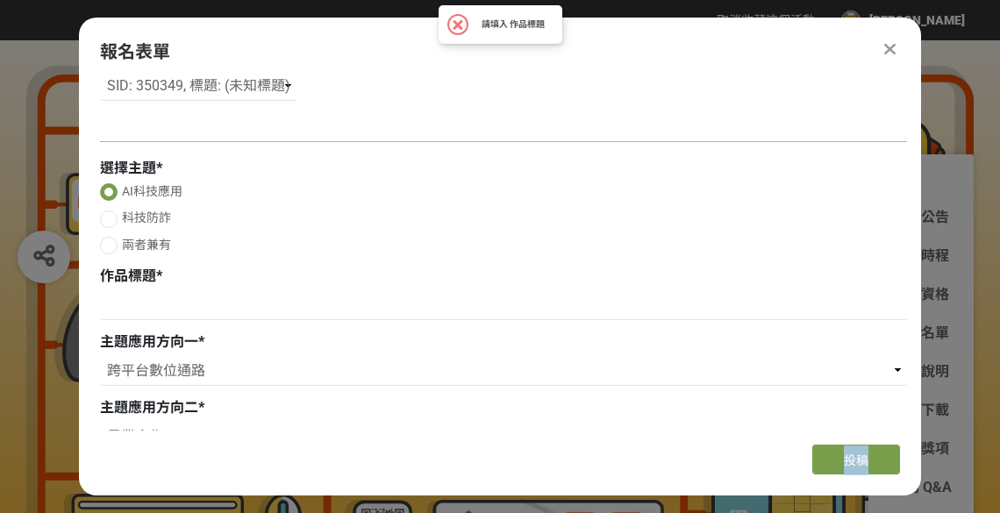
scroll to position [0, 0]
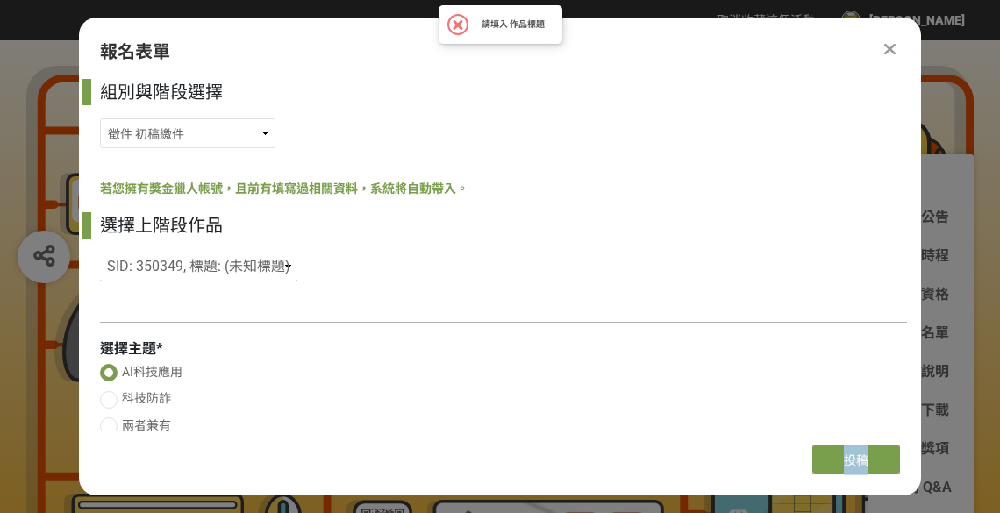
click at [256, 271] on select "請選擇... SID: 350349, 標題: (未知標題)" at bounding box center [198, 267] width 197 height 30
click at [240, 284] on div "選擇上階段作品 請選擇... SID: 350349, 標題: (未知標題)" at bounding box center [503, 251] width 807 height 78
click at [258, 263] on select "請選擇... SID: 350349, 標題: (未知標題)" at bounding box center [198, 267] width 197 height 30
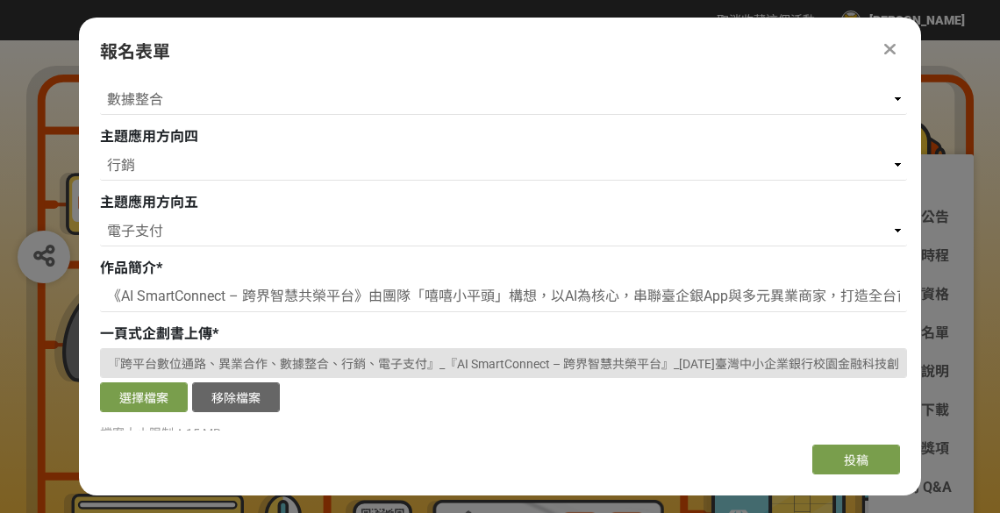
scroll to position [584, 0]
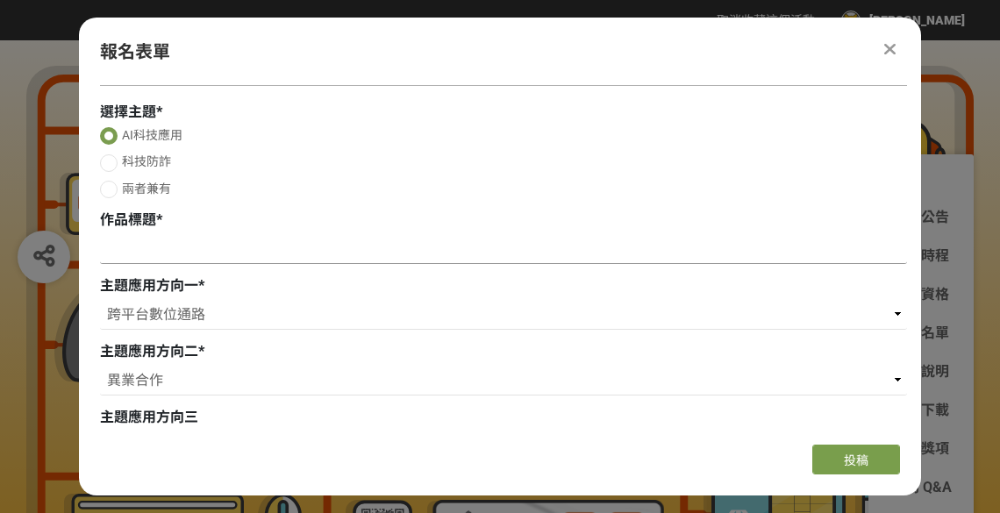
click at [184, 262] on input at bounding box center [503, 249] width 807 height 30
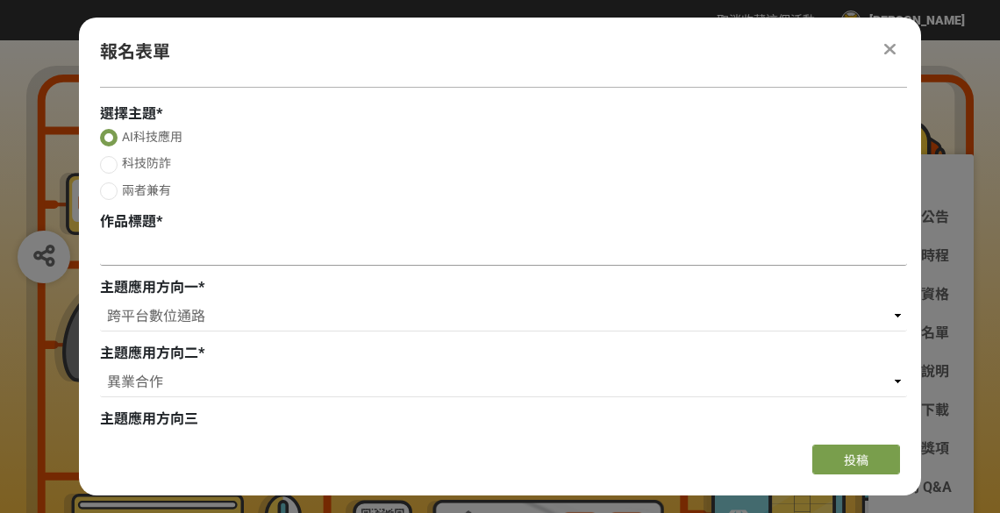
scroll to position [234, 0]
click at [188, 256] on input at bounding box center [503, 252] width 807 height 30
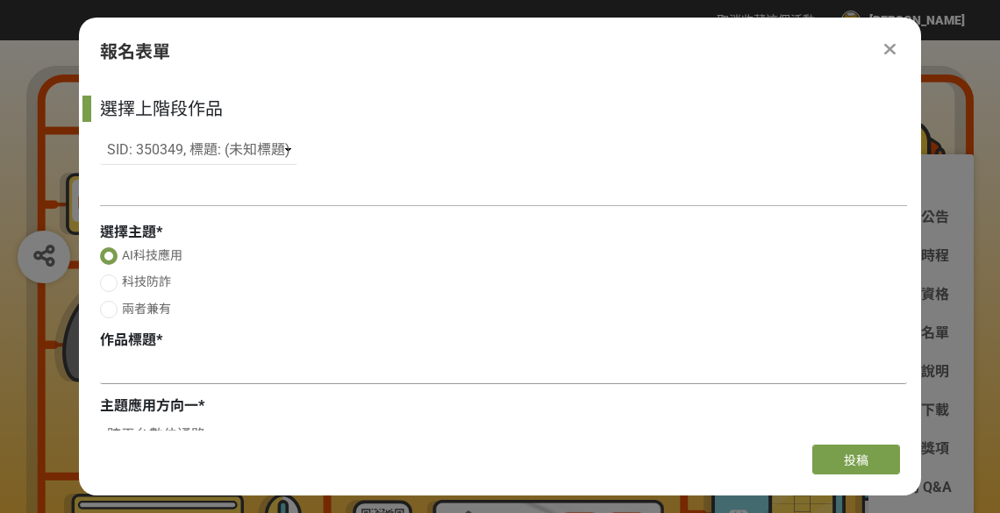
scroll to position [117, 0]
paste input "《AI SmartConnect – 跨界智慧共榮平台》"
click at [111, 371] on input "《AI SmartConnect – 跨界智慧共榮平台》" at bounding box center [503, 370] width 807 height 30
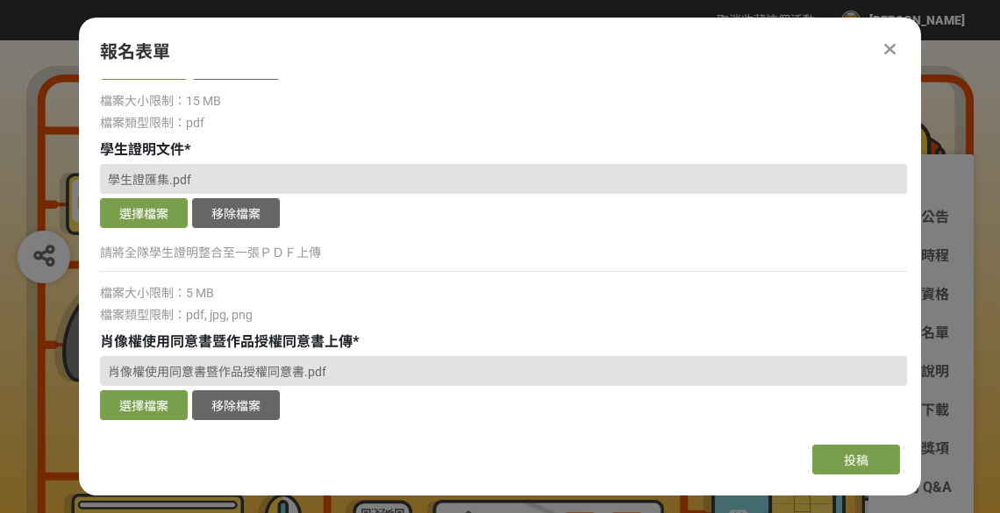
scroll to position [915, 0]
type input "《AI SmartConnect – 跨界智慧共榮平台》"
click at [212, 180] on div "學生證匯集.pdf" at bounding box center [503, 180] width 807 height 30
click at [228, 226] on button "移除檔案" at bounding box center [236, 214] width 88 height 30
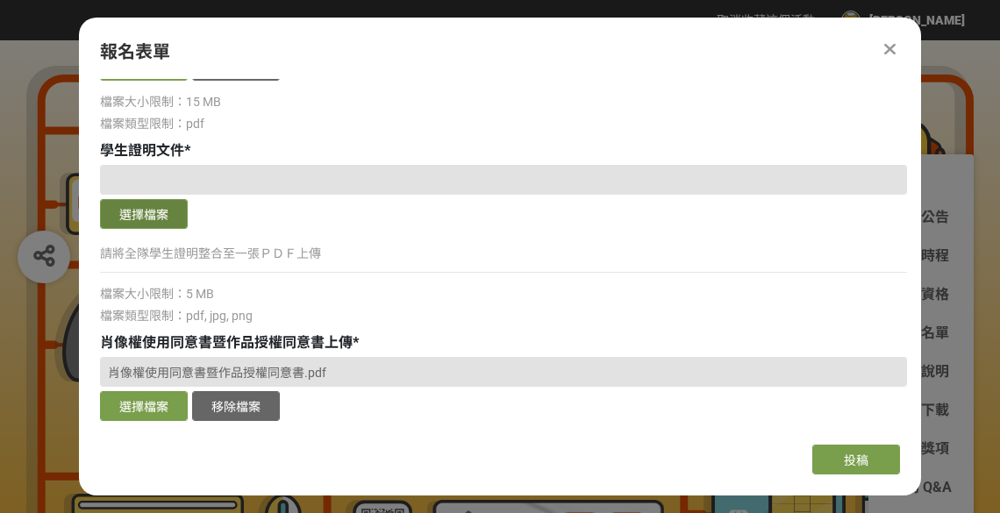
click at [156, 218] on button "選擇檔案" at bounding box center [144, 214] width 88 height 30
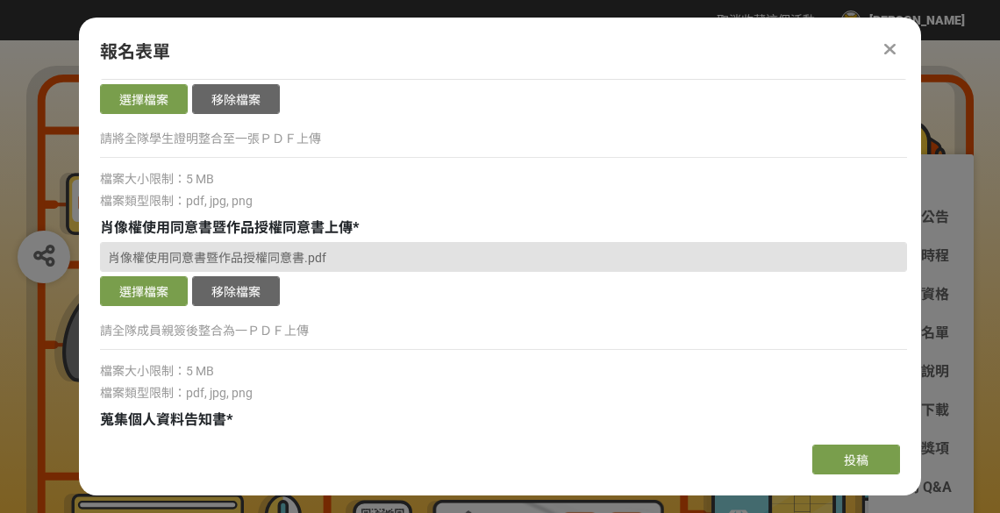
scroll to position [1029, 0]
click at [245, 261] on span "肖像權使用同意書暨作品授權同意書.pdf" at bounding box center [217, 259] width 219 height 14
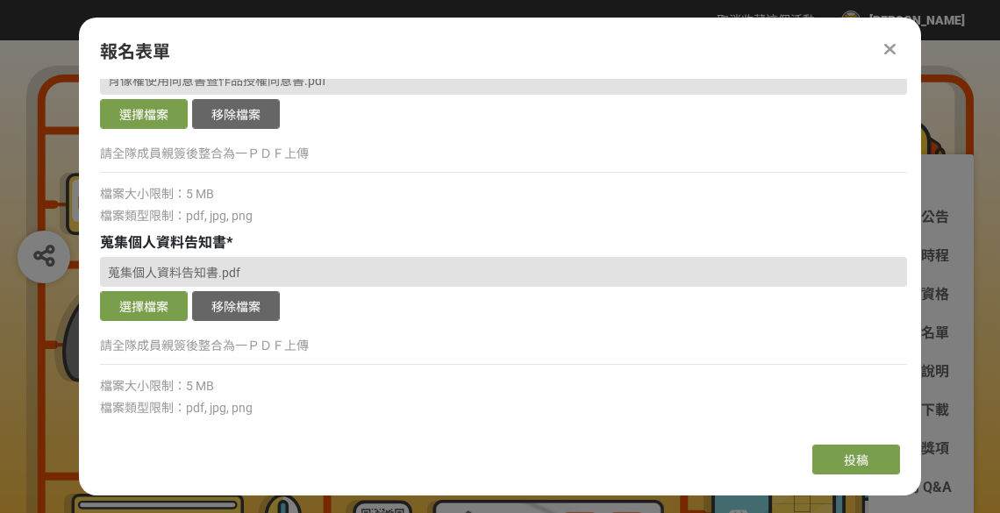
scroll to position [1258, 0]
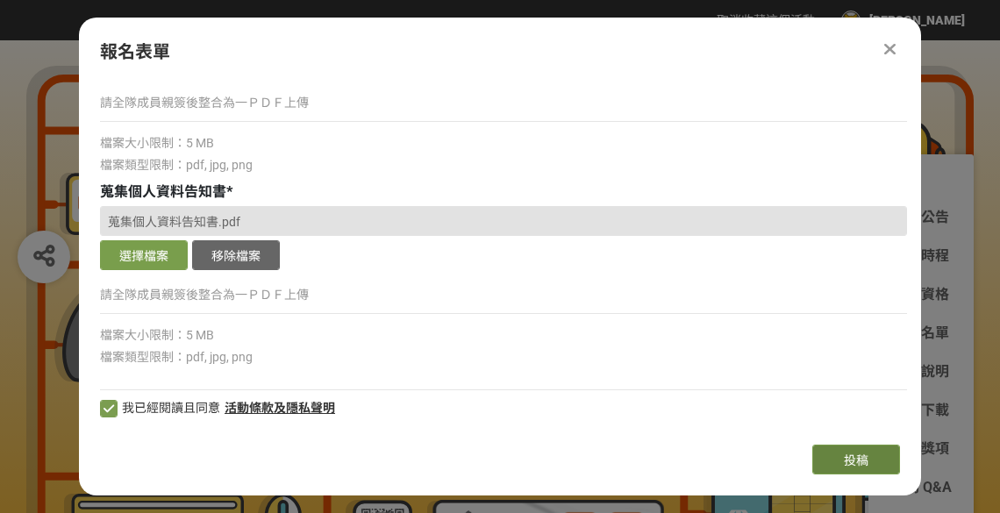
click at [837, 455] on button "投稿" at bounding box center [857, 460] width 88 height 30
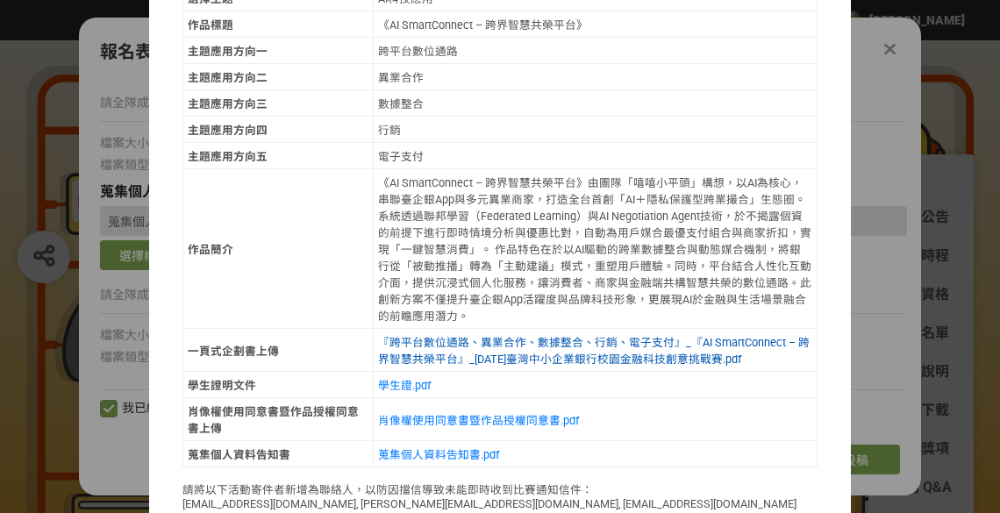
scroll to position [868, 0]
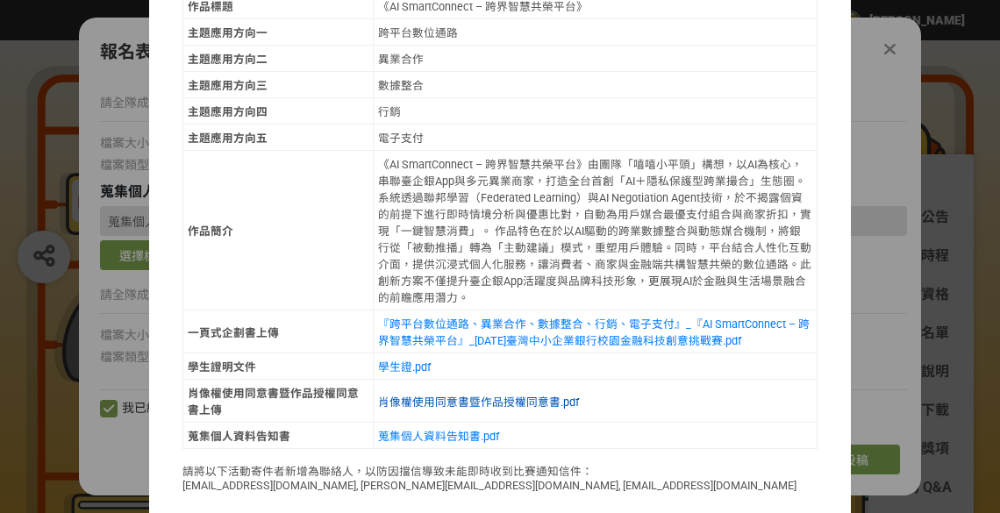
click at [410, 396] on link "肖像權使用同意書暨作品授權同意書.pdf" at bounding box center [478, 402] width 201 height 13
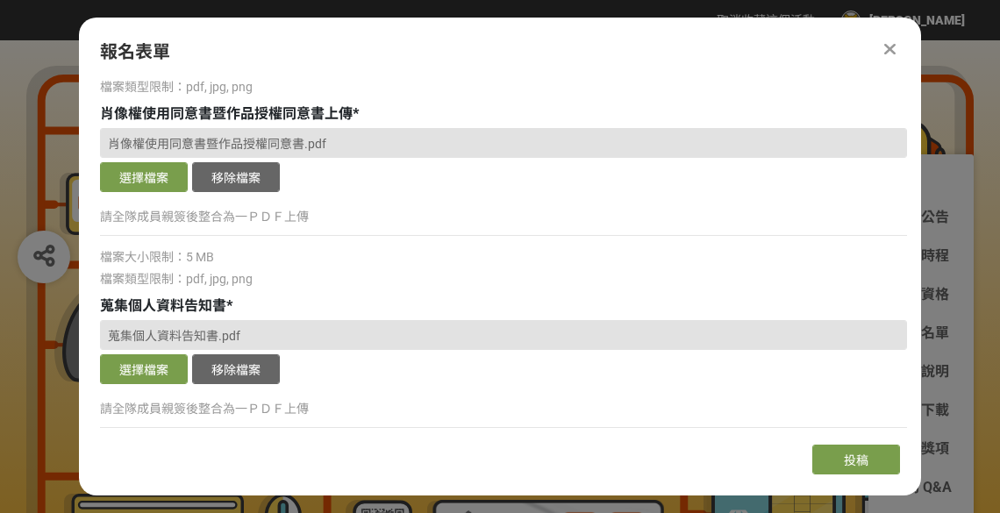
scroll to position [1144, 0]
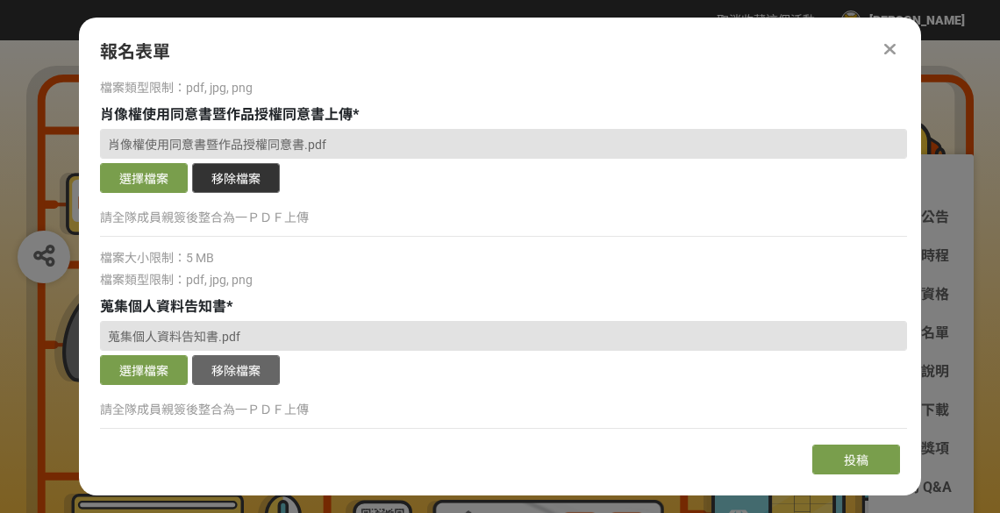
click at [222, 178] on button "移除檔案" at bounding box center [236, 178] width 88 height 30
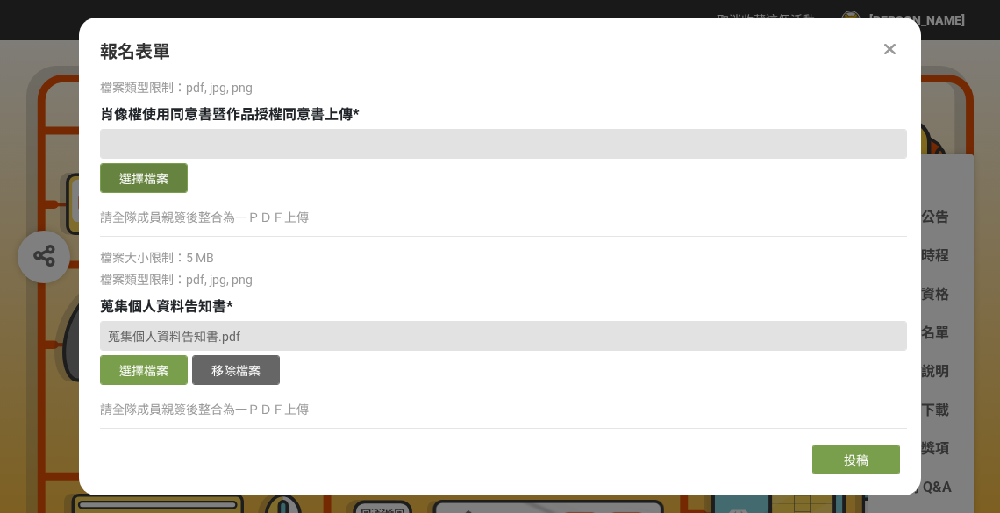
click at [176, 183] on button "選擇檔案" at bounding box center [144, 178] width 88 height 30
click at [156, 178] on button "選擇檔案" at bounding box center [144, 178] width 88 height 30
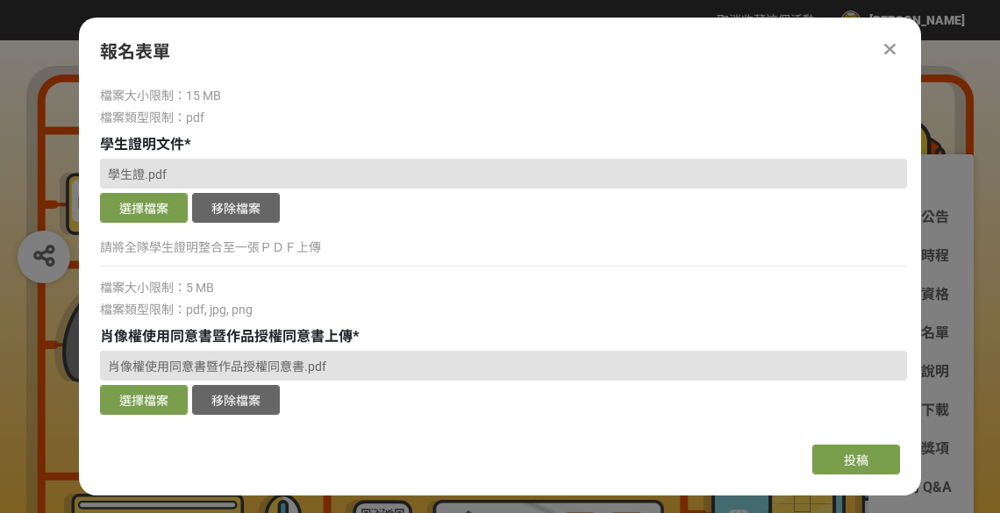
scroll to position [1258, 0]
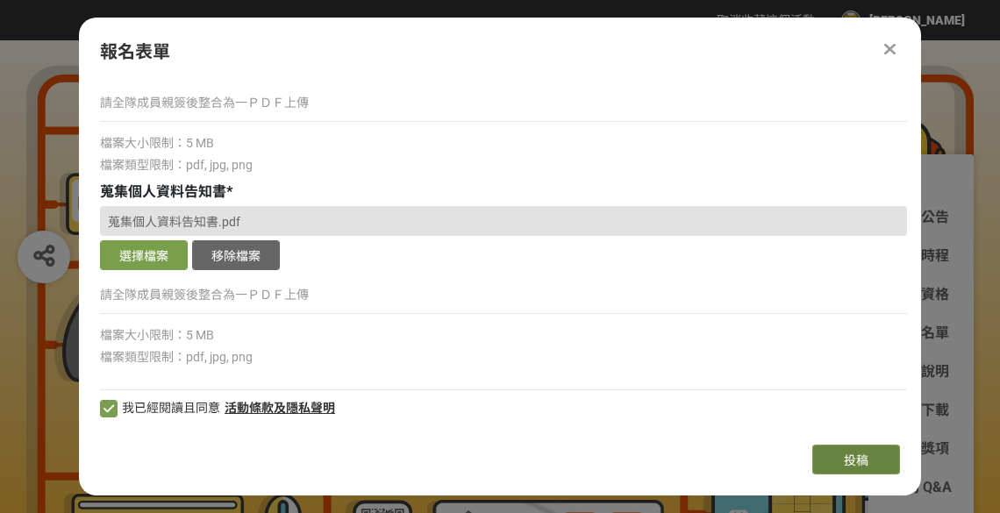
click at [843, 468] on button "投稿" at bounding box center [857, 460] width 88 height 30
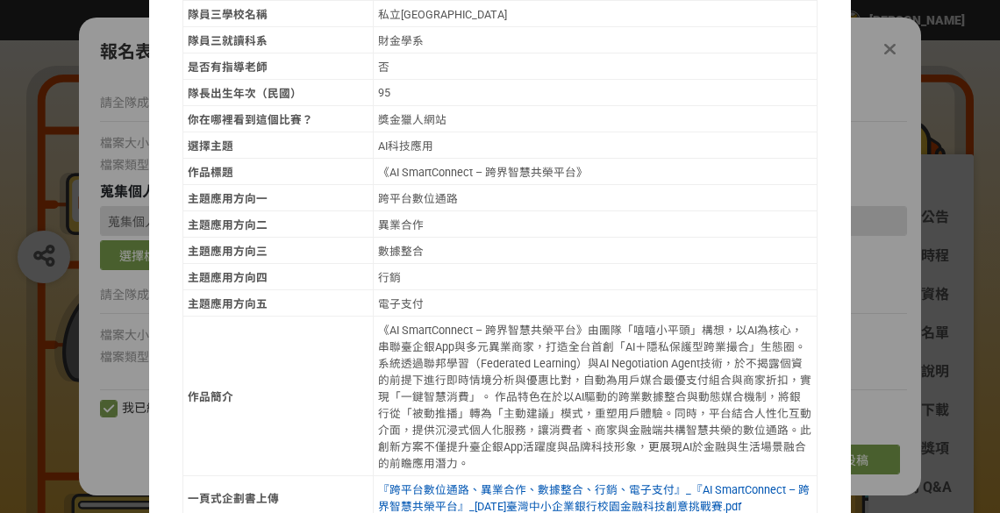
scroll to position [868, 0]
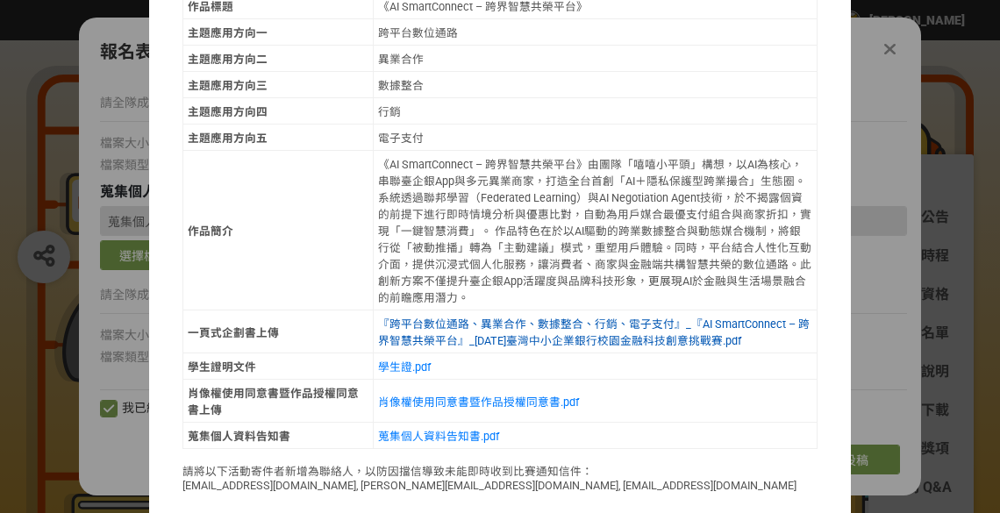
click at [467, 318] on link "『跨平台數位通路、異業合作、數據整合、行銷、電子支付』_『AI SmartConnect – 跨界智慧共榮平台』_[DATE]臺灣中小企業銀行校園金融科技創意…" at bounding box center [594, 333] width 432 height 30
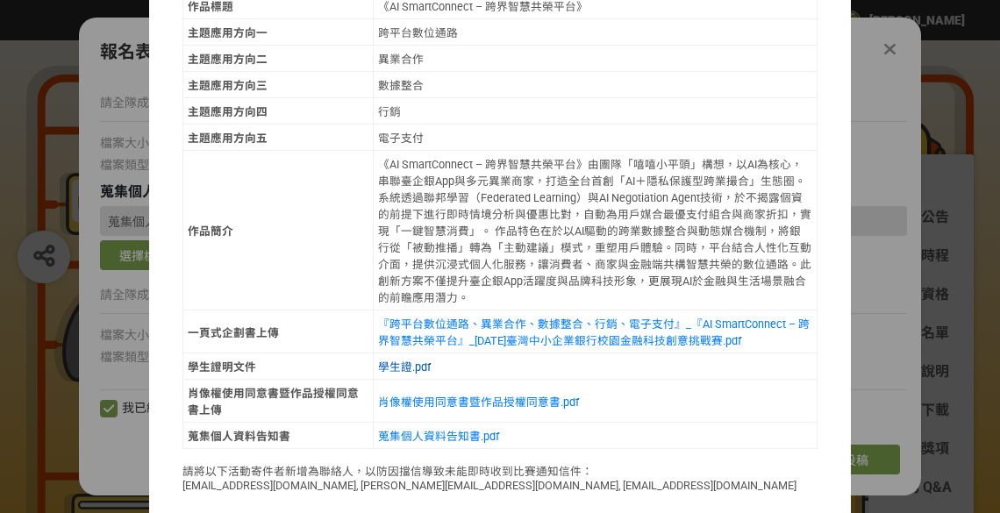
click at [403, 361] on link "學生證.pdf" at bounding box center [404, 367] width 53 height 13
click at [442, 396] on link "肖像權使用同意書暨作品授權同意書.pdf" at bounding box center [478, 402] width 201 height 13
click at [456, 430] on link "蒐集個人資料告知書.pdf" at bounding box center [438, 436] width 121 height 13
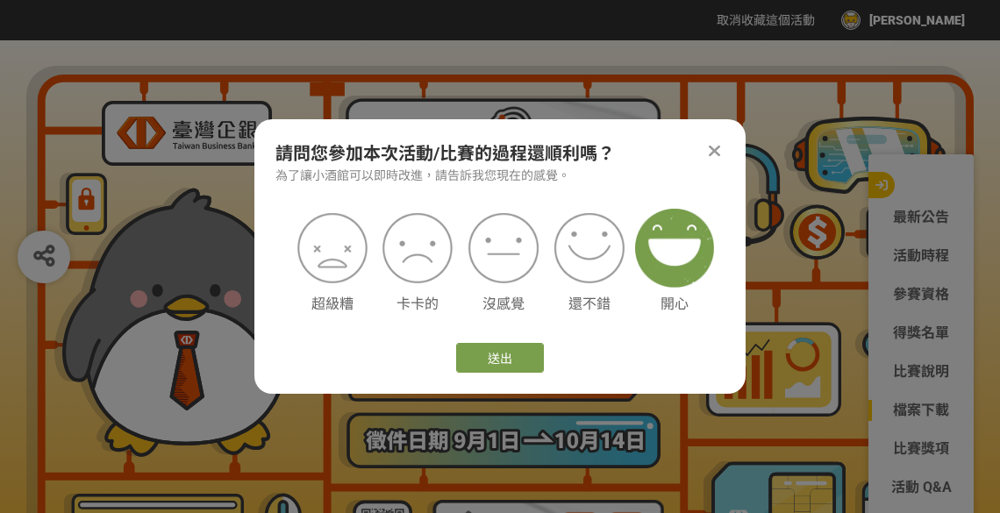
click at [672, 268] on img at bounding box center [674, 248] width 79 height 79
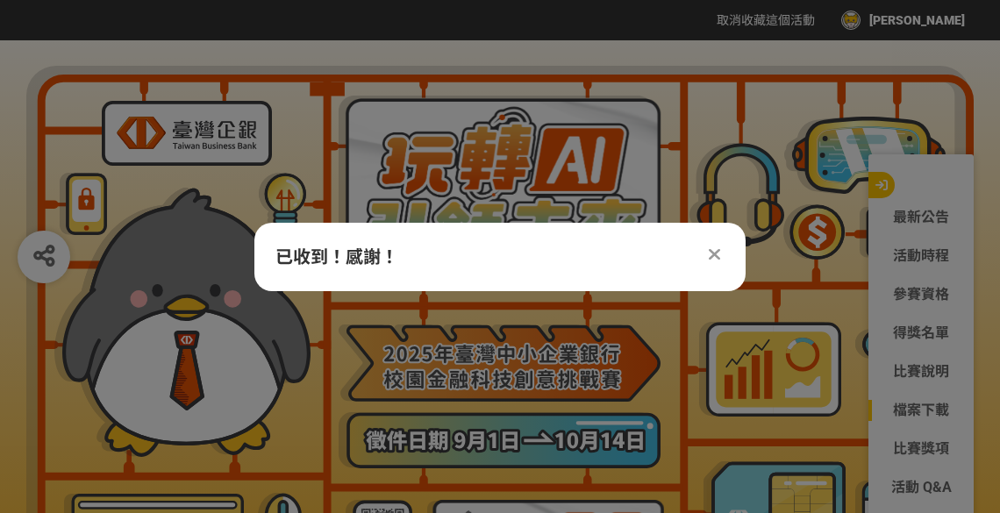
click at [711, 258] on icon at bounding box center [714, 255] width 11 height 18
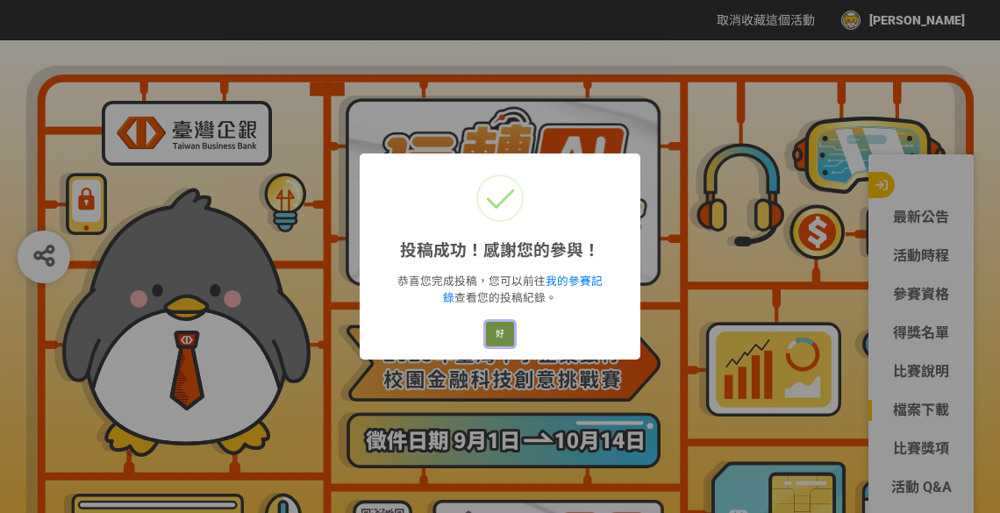
click at [504, 330] on button "好" at bounding box center [500, 334] width 28 height 25
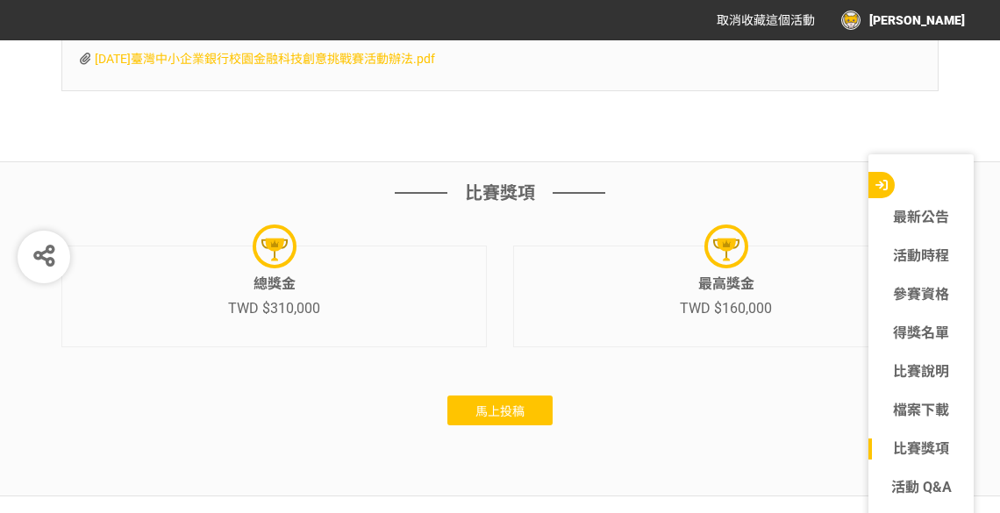
scroll to position [5263, 0]
click at [498, 418] on span "馬上投稿" at bounding box center [500, 411] width 49 height 14
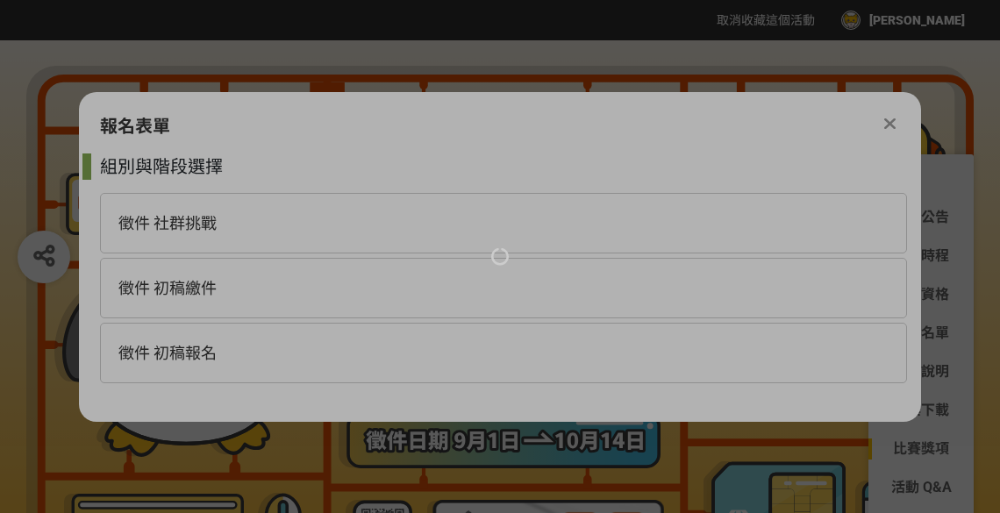
scroll to position [0, 0]
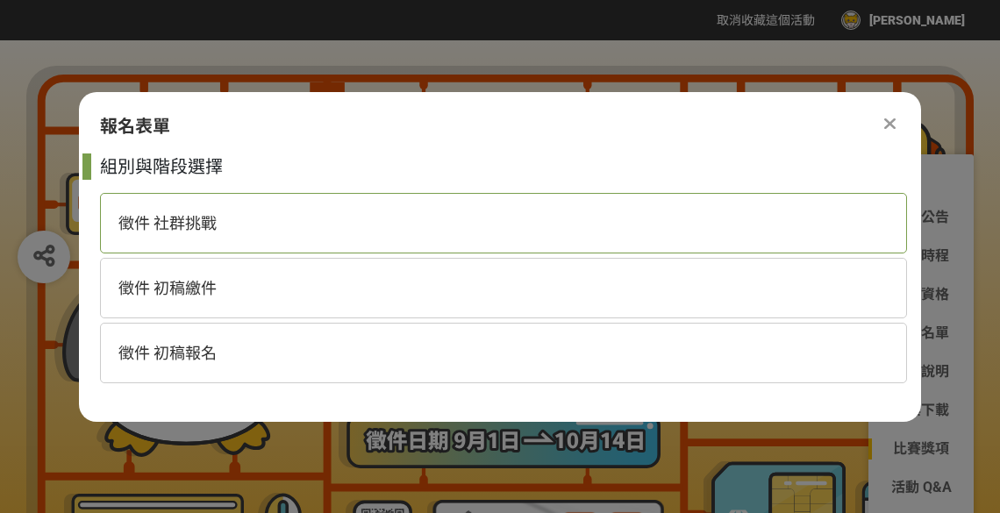
click at [202, 217] on span "徵件 社群挑戰" at bounding box center [167, 223] width 98 height 18
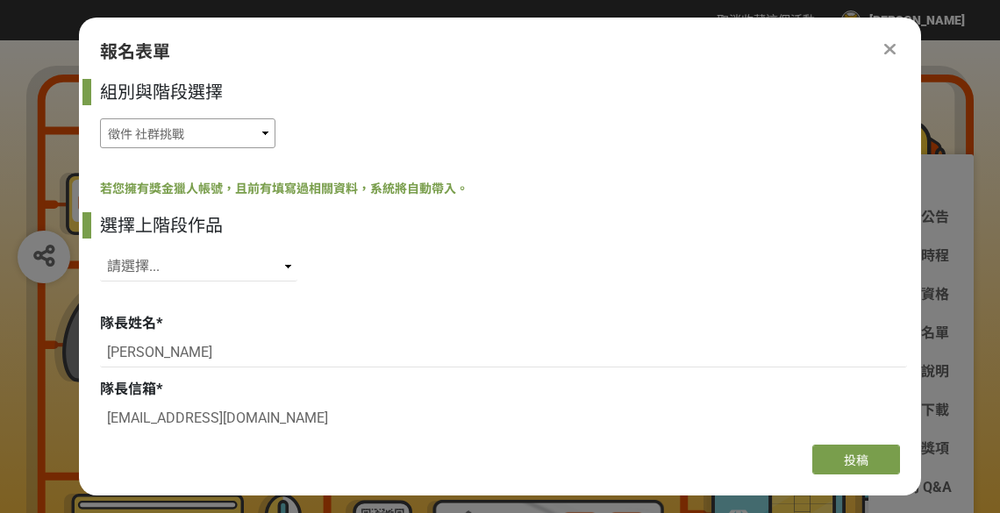
click at [228, 142] on select "徵件 社群挑戰 徵件 初稿繳件 徵件 初稿報名" at bounding box center [188, 133] width 176 height 30
click at [217, 131] on select "徵件 社群挑戰 徵件 初稿繳件 徵件 初稿報名" at bounding box center [188, 133] width 176 height 30
select select "185368:185627"
click at [100, 118] on select "徵件 社群挑戰 徵件 初稿繳件 徵件 初稿報名" at bounding box center [188, 133] width 176 height 30
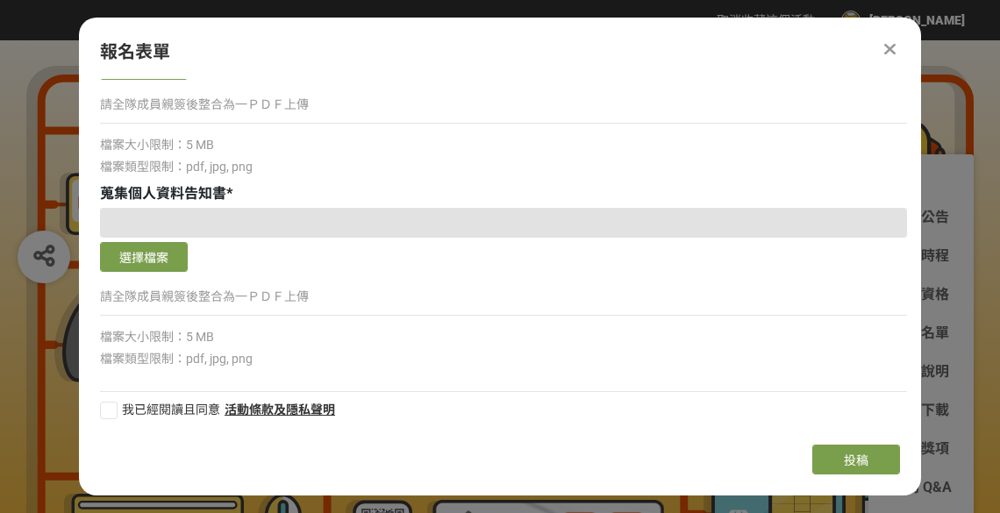
scroll to position [1258, 0]
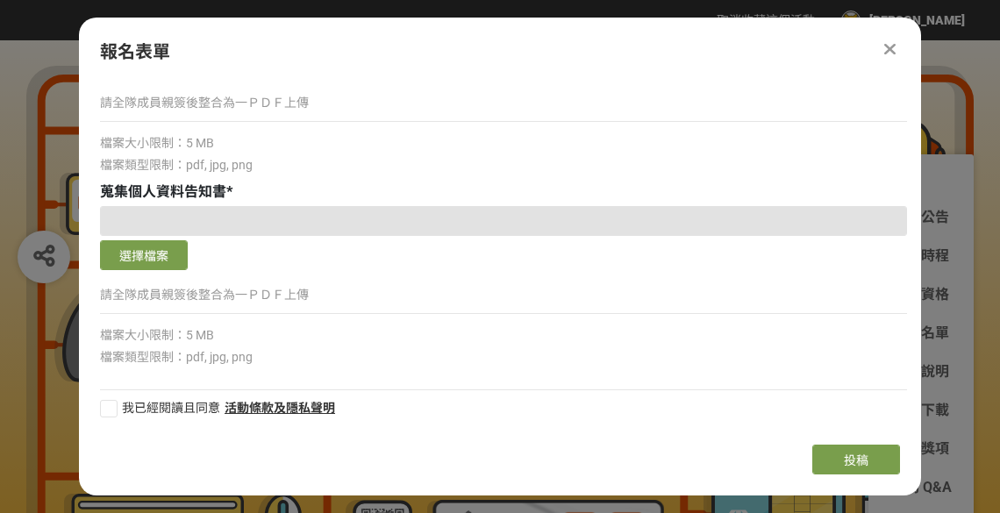
click at [888, 47] on icon at bounding box center [890, 49] width 11 height 18
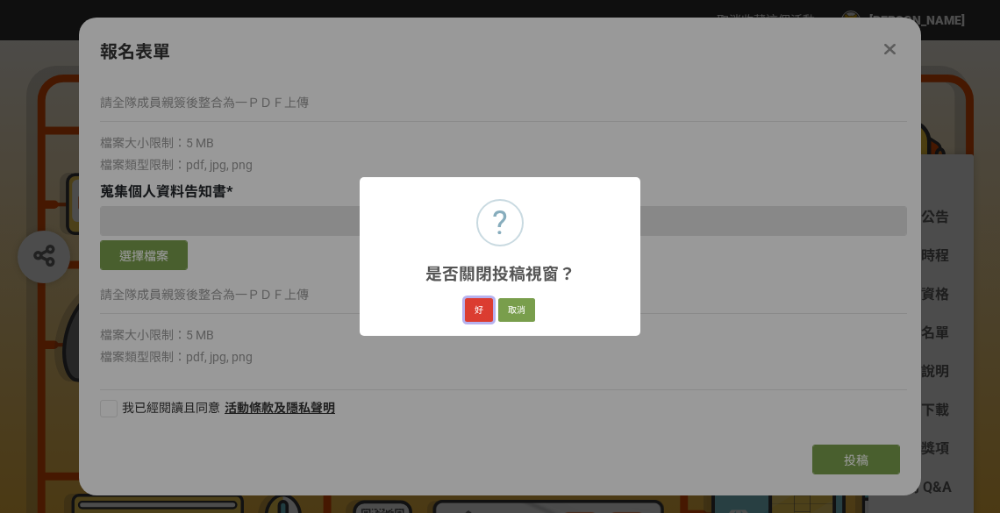
click at [484, 306] on button "好" at bounding box center [479, 310] width 28 height 25
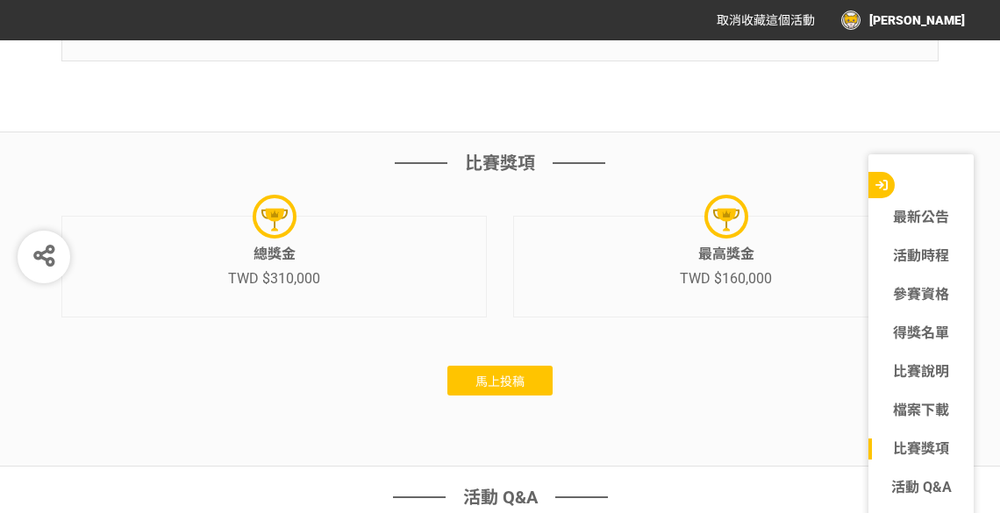
scroll to position [5304, 0]
